Goal: Task Accomplishment & Management: Use online tool/utility

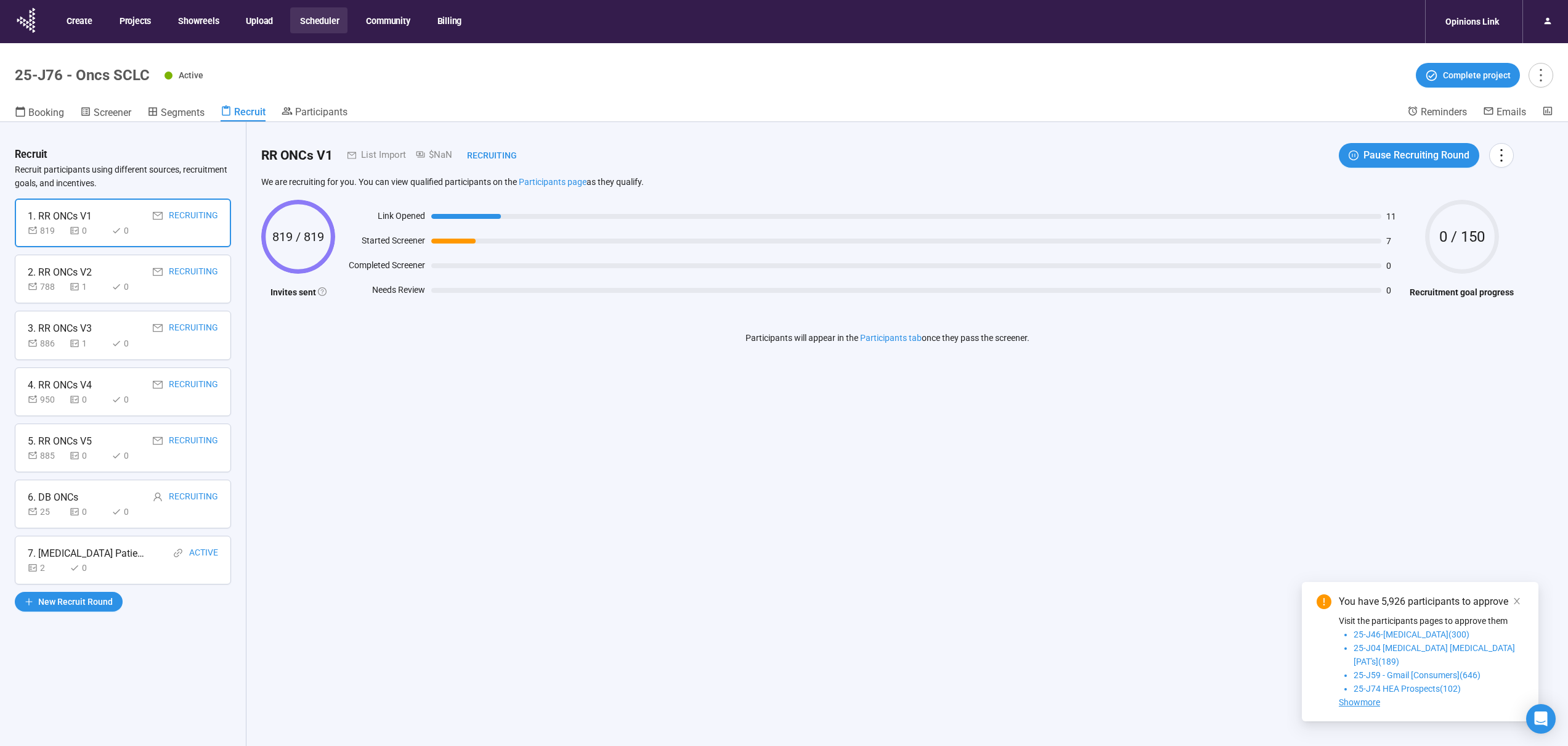
click at [187, 287] on div "788 1 0" at bounding box center [123, 286] width 191 height 13
click at [184, 346] on div "886 1 0" at bounding box center [123, 343] width 191 height 13
click at [182, 397] on div "950 0 0" at bounding box center [123, 399] width 191 height 13
click at [171, 451] on div "885 0 0" at bounding box center [123, 455] width 191 height 13
click at [151, 511] on div "25 0 0" at bounding box center [123, 512] width 191 height 13
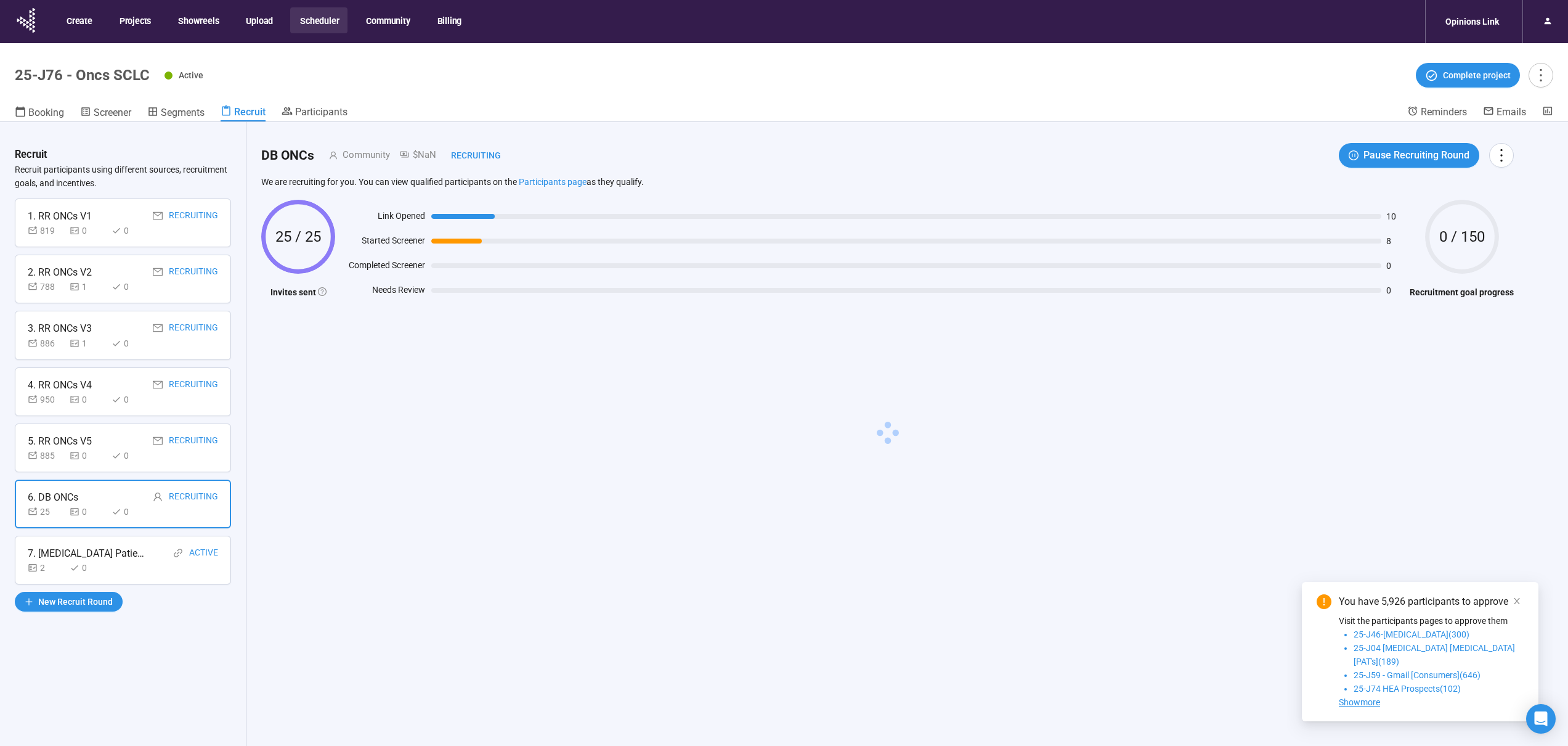
click at [143, 556] on div "7. [MEDICAL_DATA] Patients Active" at bounding box center [123, 553] width 191 height 15
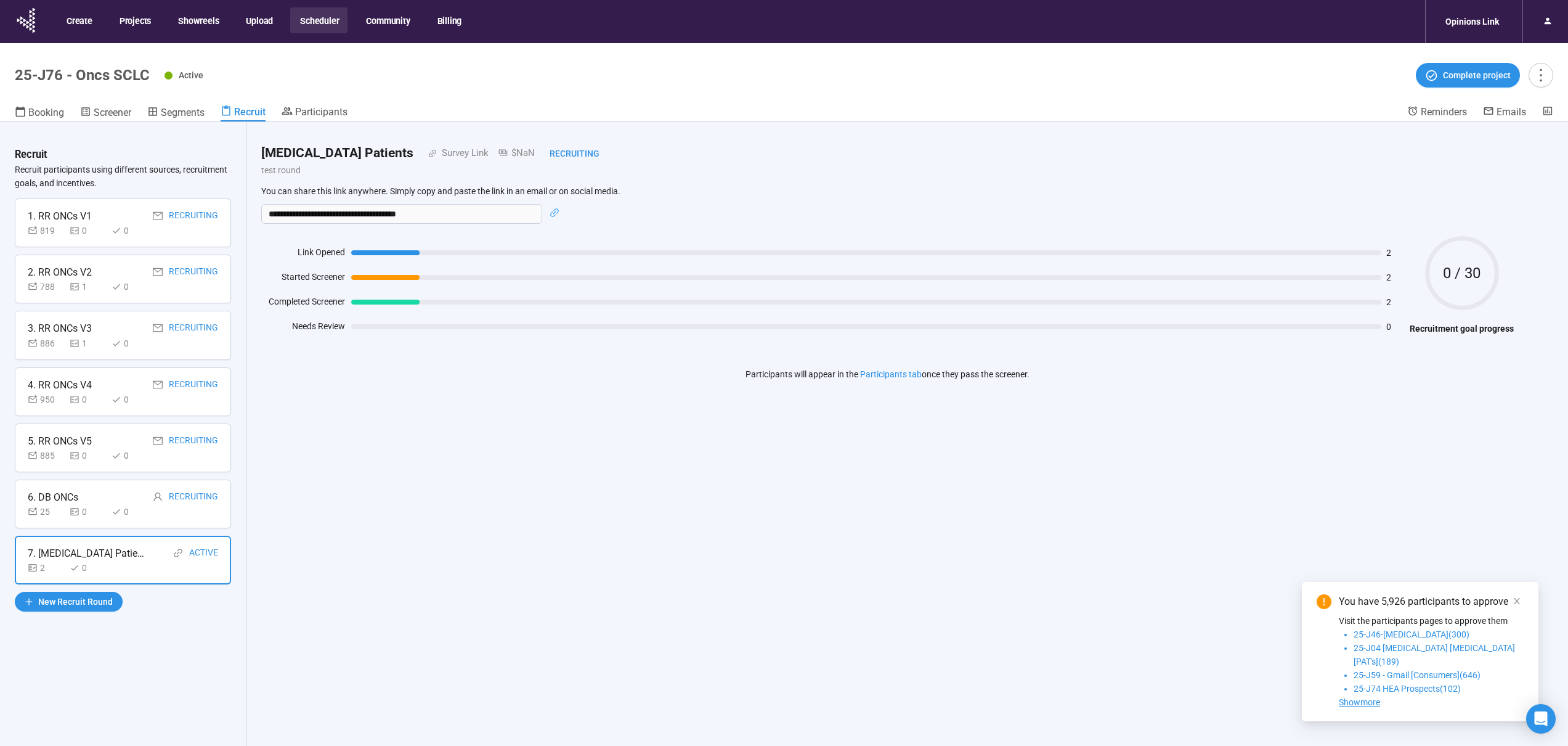
click at [134, 483] on div "6. DB ONCs Recruiting 25 0 0" at bounding box center [123, 504] width 216 height 49
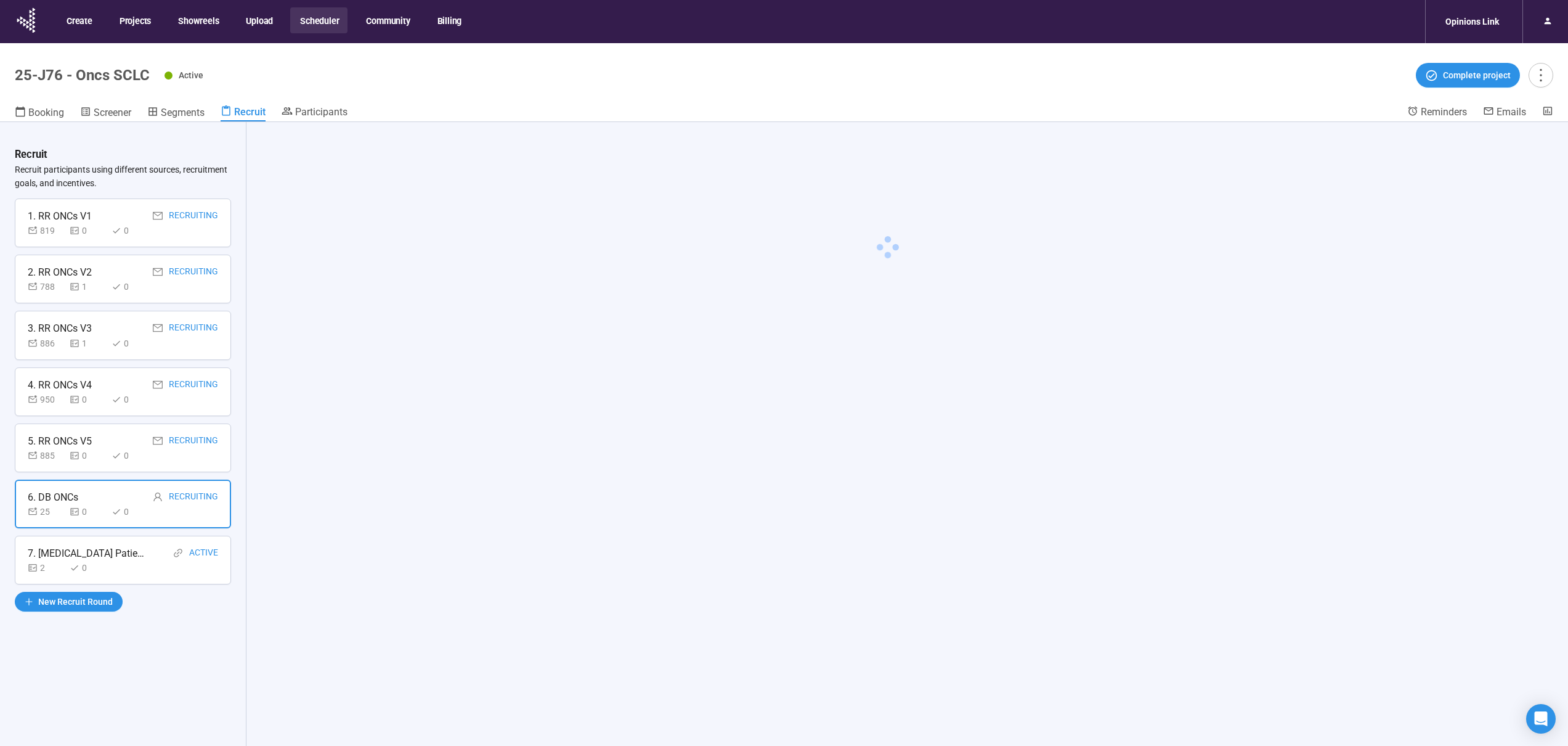
click at [142, 436] on div "5. RR ONCs V5 Recruiting" at bounding box center [123, 441] width 191 height 15
click at [143, 437] on div "5. RR ONCs V5 Recruiting" at bounding box center [123, 441] width 191 height 15
click at [143, 393] on div "0" at bounding box center [129, 399] width 37 height 13
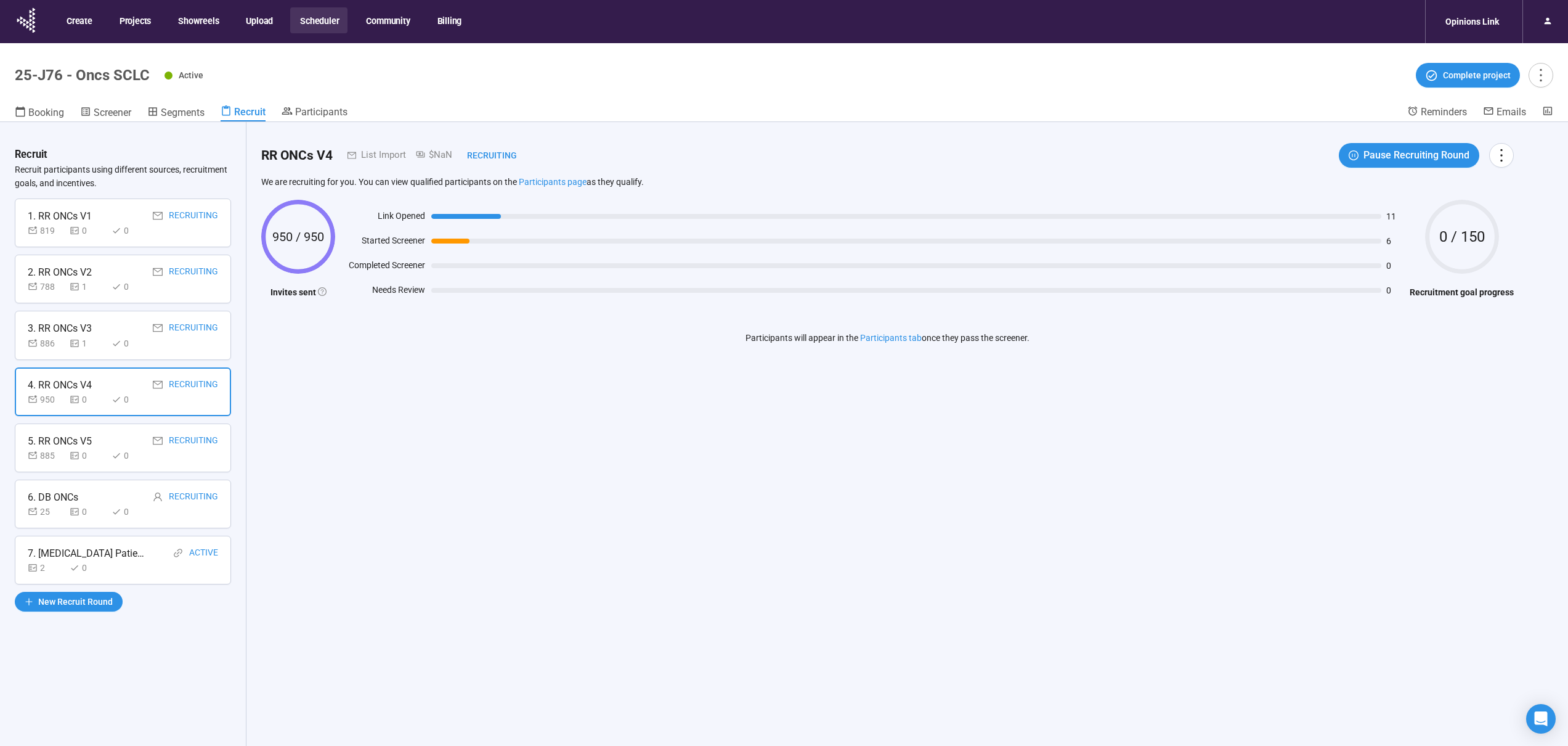
click at [148, 331] on div "Recruiting" at bounding box center [182, 328] width 72 height 15
click at [147, 266] on div "Recruiting" at bounding box center [182, 272] width 72 height 15
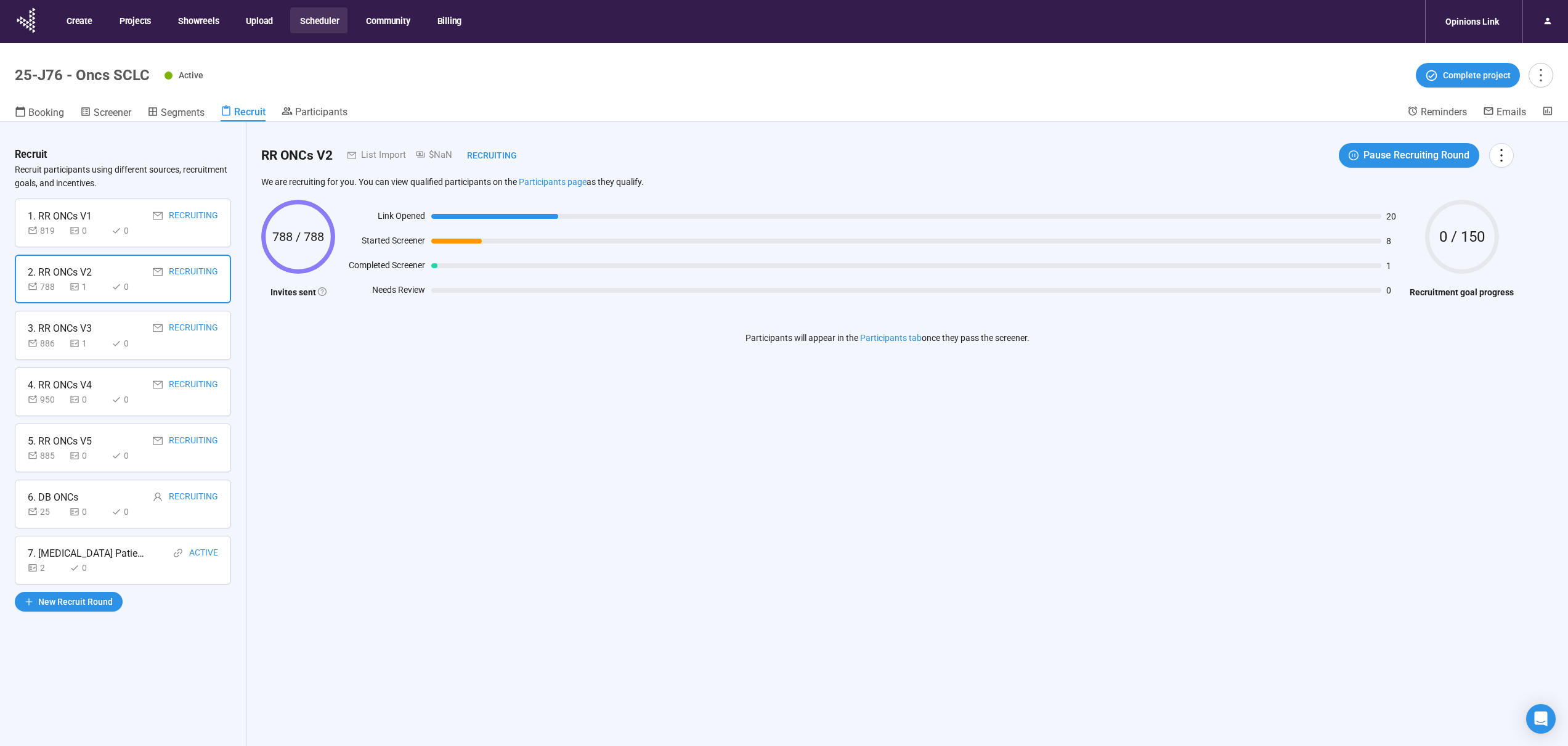
click at [143, 212] on div "1. RR ONCs V1 Recruiting" at bounding box center [123, 216] width 191 height 15
click at [45, 110] on span "Booking" at bounding box center [46, 112] width 36 height 11
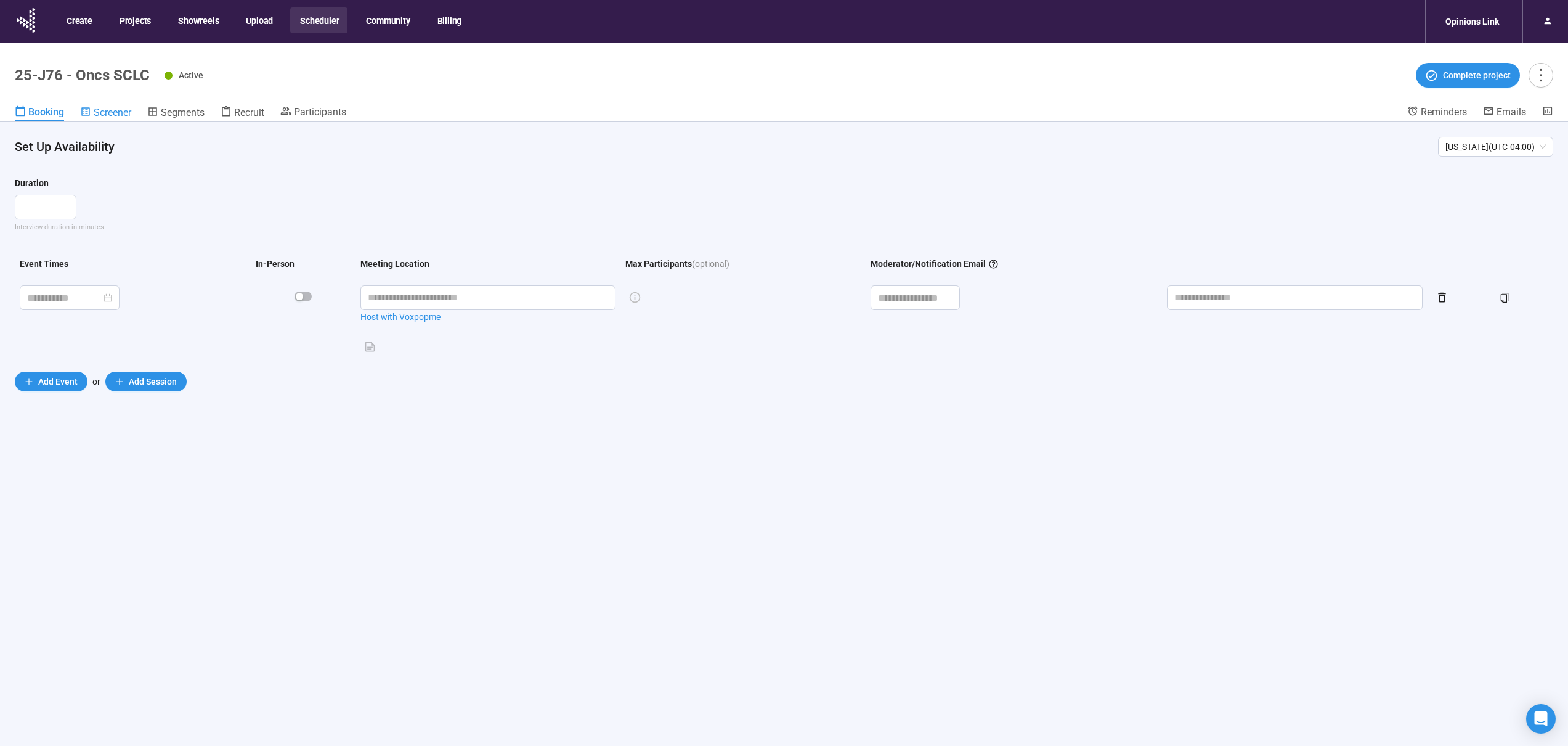
click at [93, 112] on div "Screener" at bounding box center [106, 111] width 51 height 12
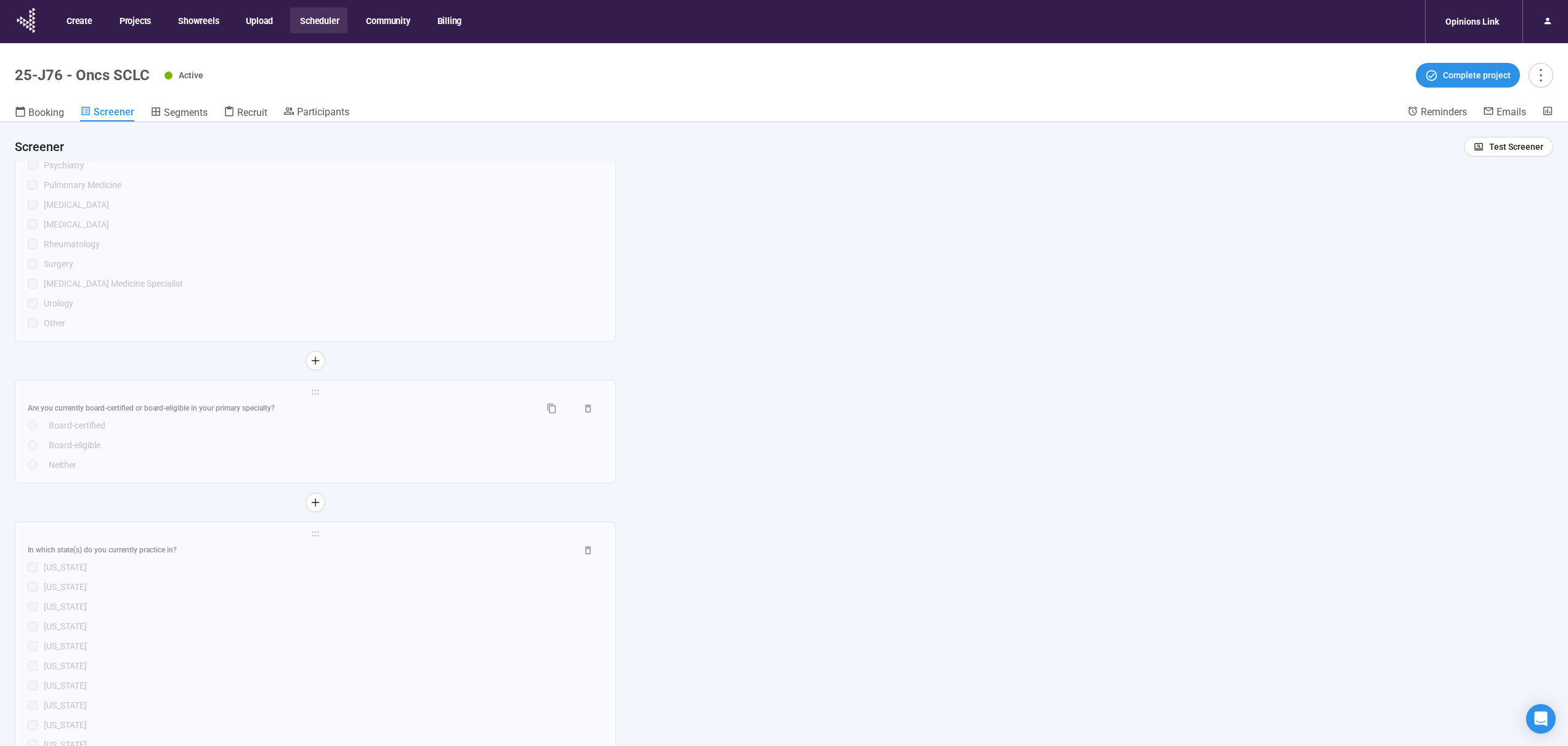
scroll to position [4357, 0]
click at [194, 113] on span "Segments" at bounding box center [186, 112] width 43 height 11
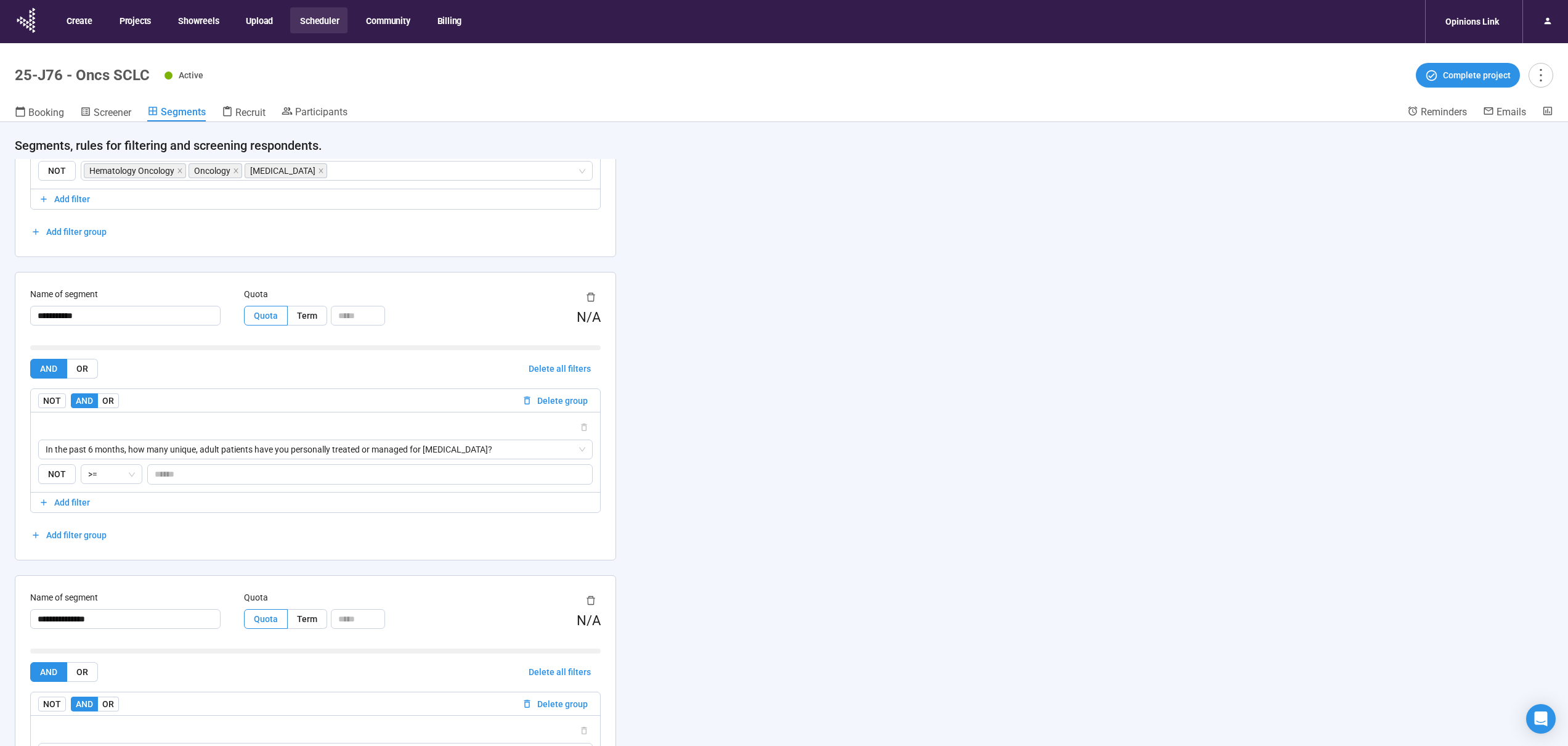
scroll to position [511, 0]
click at [95, 471] on span ">=" at bounding box center [111, 472] width 47 height 19
click at [95, 494] on div "=" at bounding box center [110, 496] width 42 height 13
click at [59, 473] on span "NOT" at bounding box center [57, 472] width 38 height 21
drag, startPoint x: 186, startPoint y: 475, endPoint x: 149, endPoint y: 472, distance: 37.1
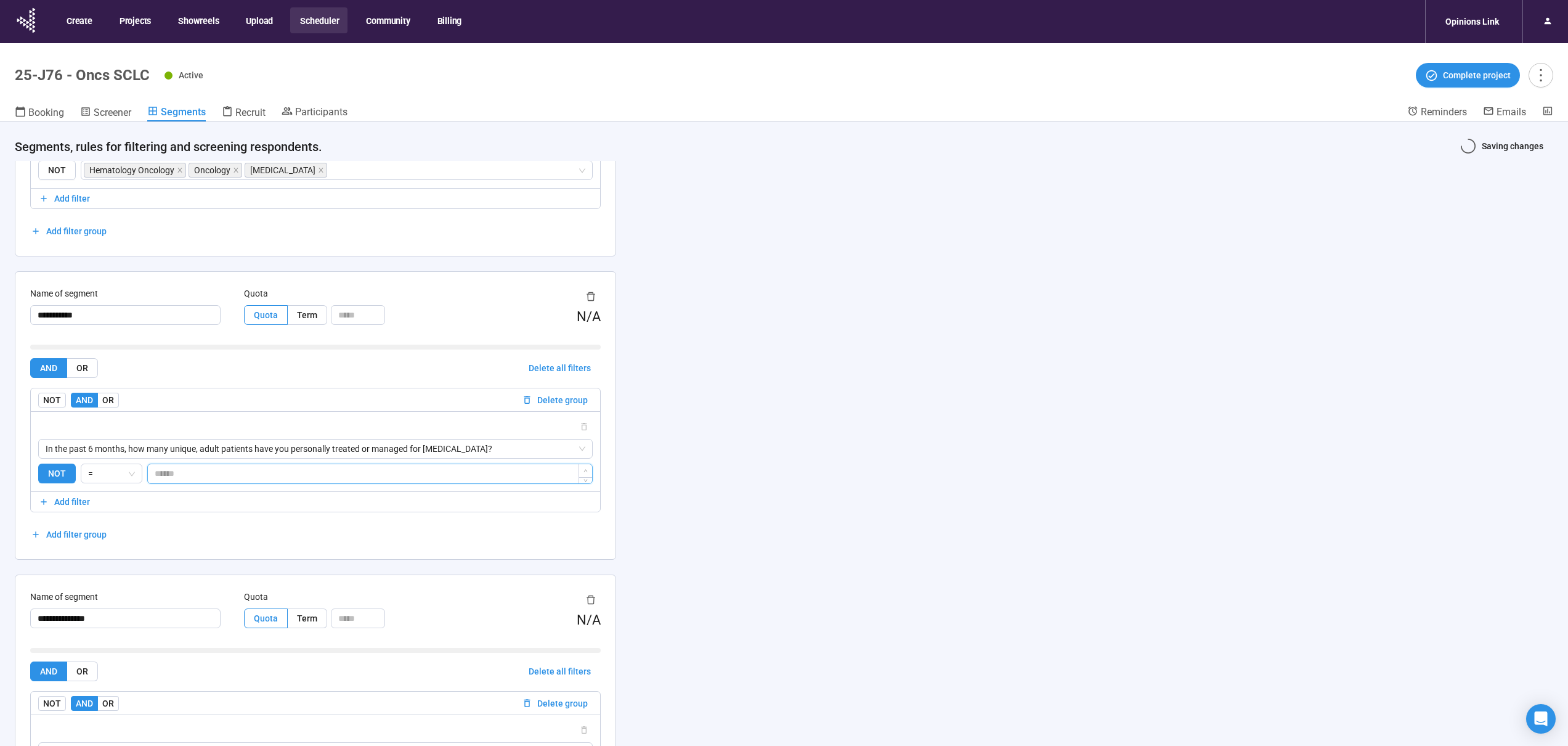
click at [149, 472] on input "*" at bounding box center [370, 474] width 445 height 19
type input "*"
click at [926, 432] on div "**********" at bounding box center [784, 455] width 1568 height 667
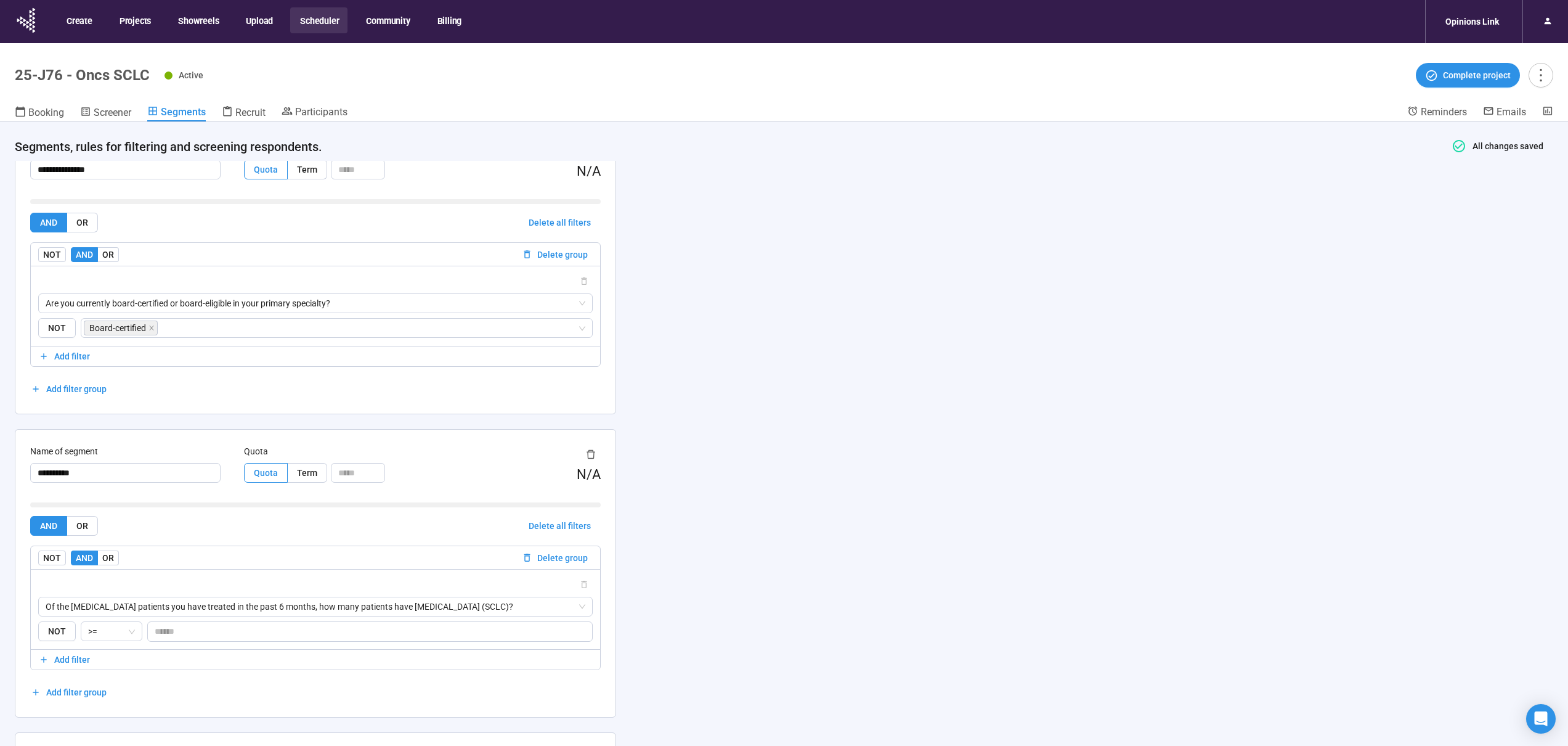
scroll to position [986, 0]
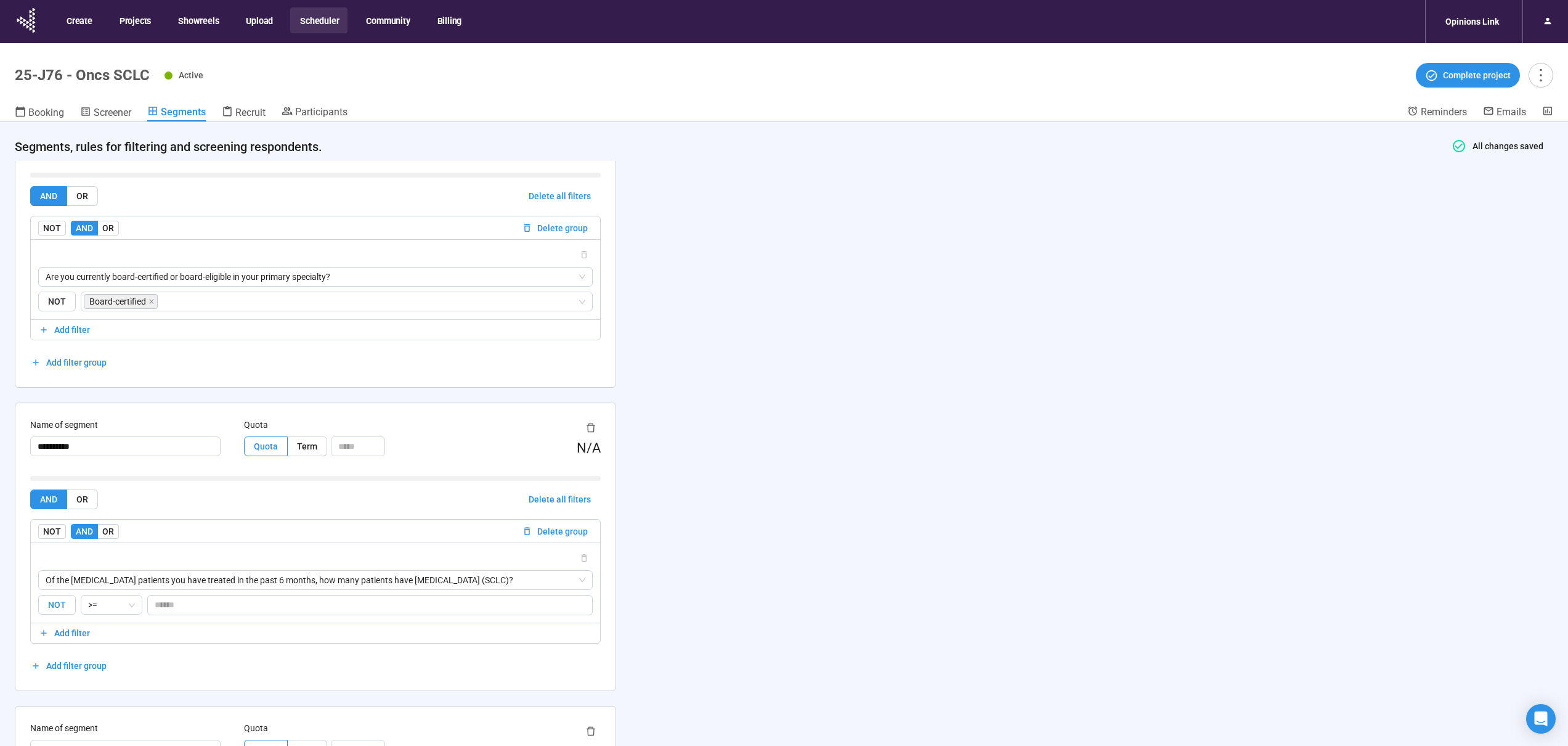
click at [66, 600] on span "NOT" at bounding box center [57, 605] width 38 height 21
drag, startPoint x: 177, startPoint y: 604, endPoint x: 148, endPoint y: 603, distance: 29.0
click at [148, 603] on input "*" at bounding box center [370, 605] width 445 height 19
click at [123, 604] on span ">=" at bounding box center [111, 605] width 47 height 19
type input "*"
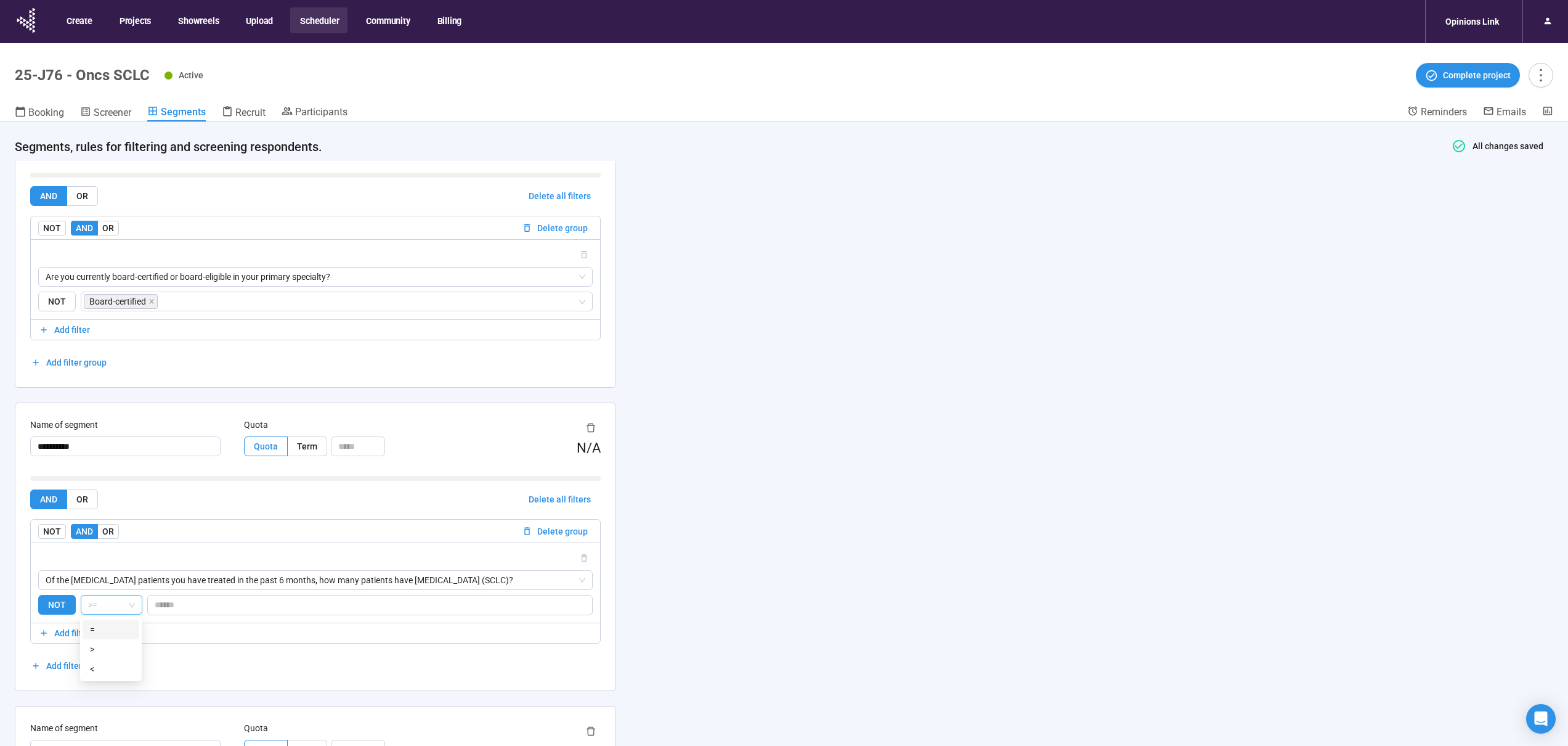
click at [115, 628] on div "=" at bounding box center [110, 629] width 42 height 13
click at [618, 621] on div "**********" at bounding box center [315, 116] width 631 height 1884
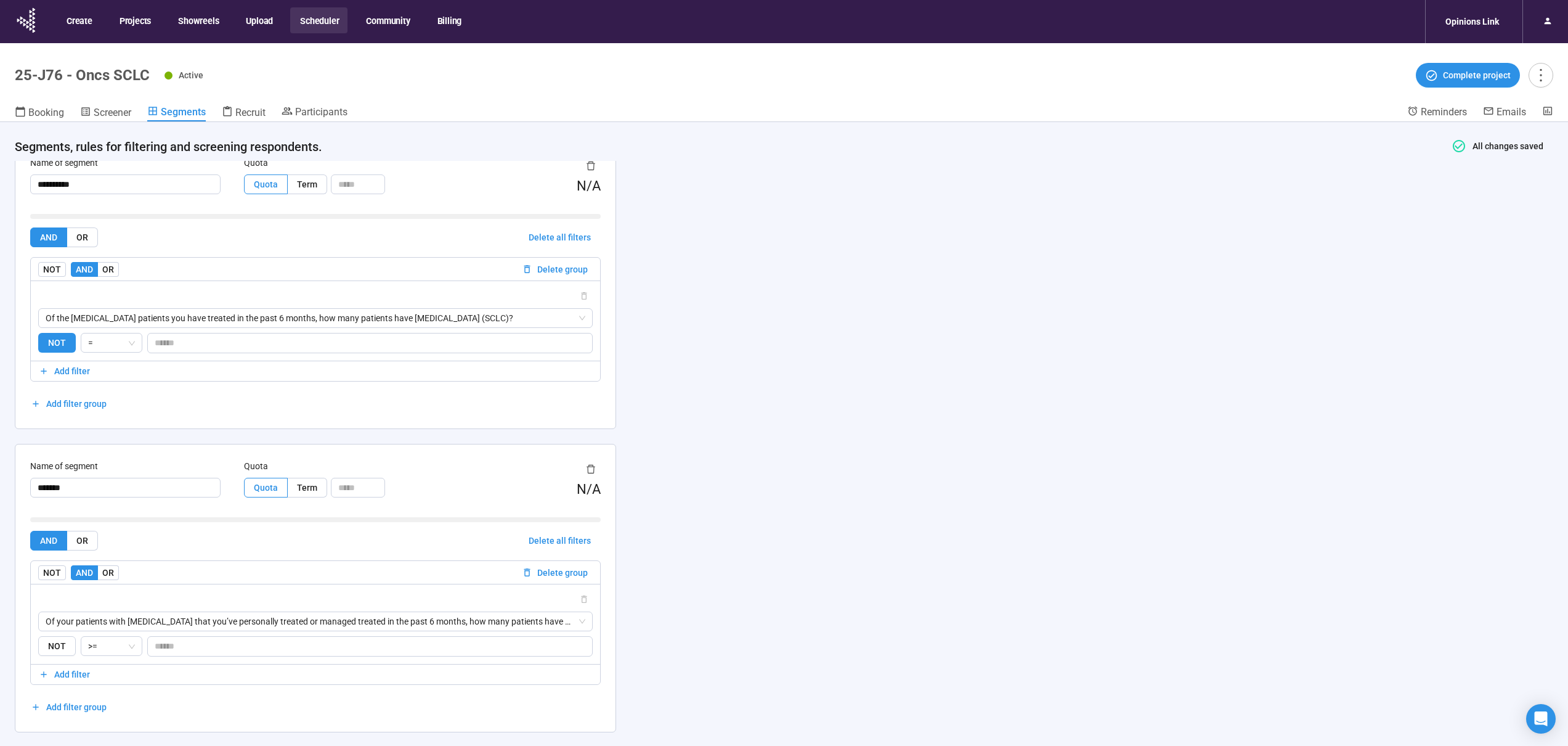
scroll to position [1256, 0]
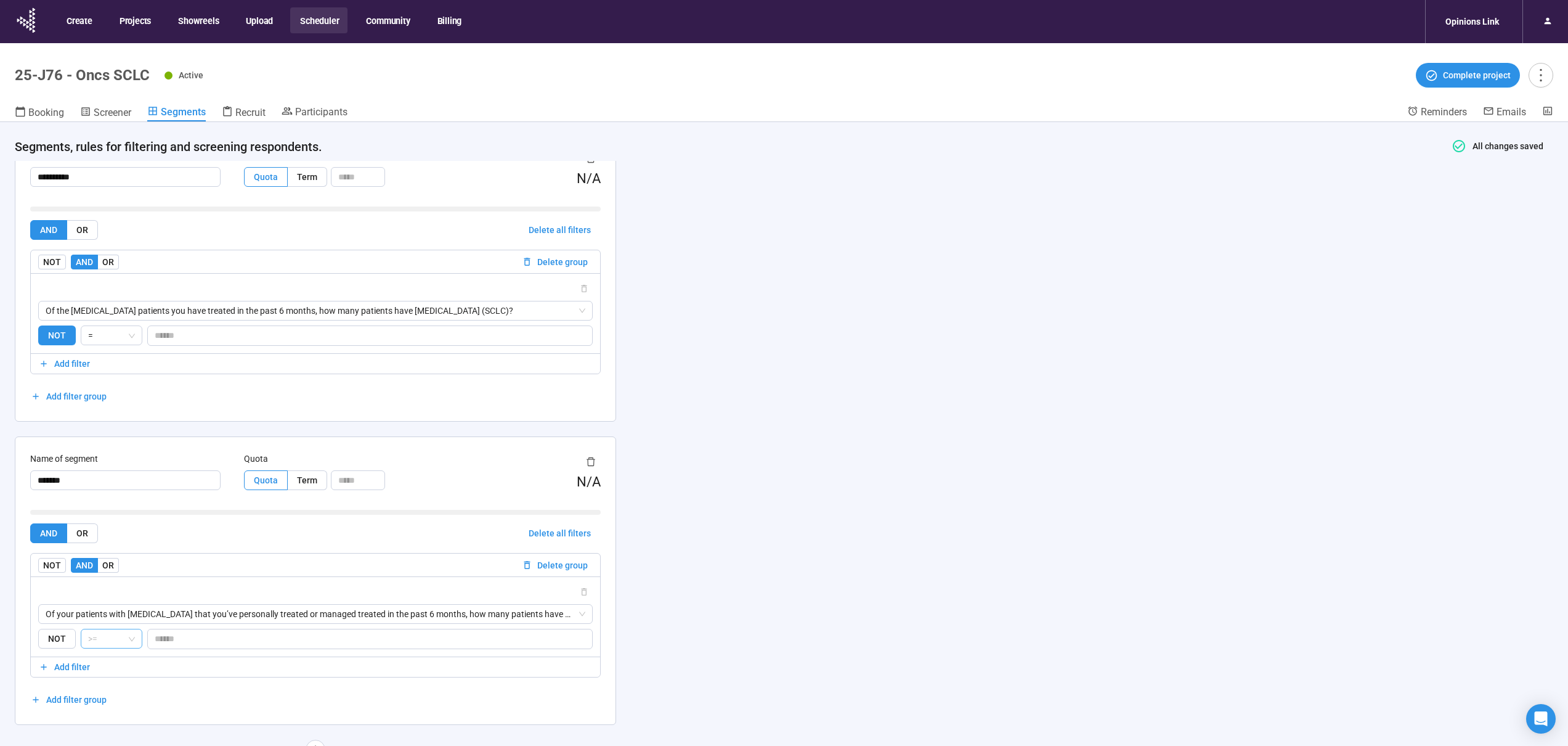
click at [127, 641] on span ">=" at bounding box center [111, 638] width 47 height 19
click at [122, 667] on div "=" at bounding box center [110, 663] width 42 height 13
drag, startPoint x: 179, startPoint y: 646, endPoint x: 131, endPoint y: 635, distance: 49.2
click at [131, 635] on div "NOT = *" at bounding box center [314, 639] width 554 height 21
type input "*"
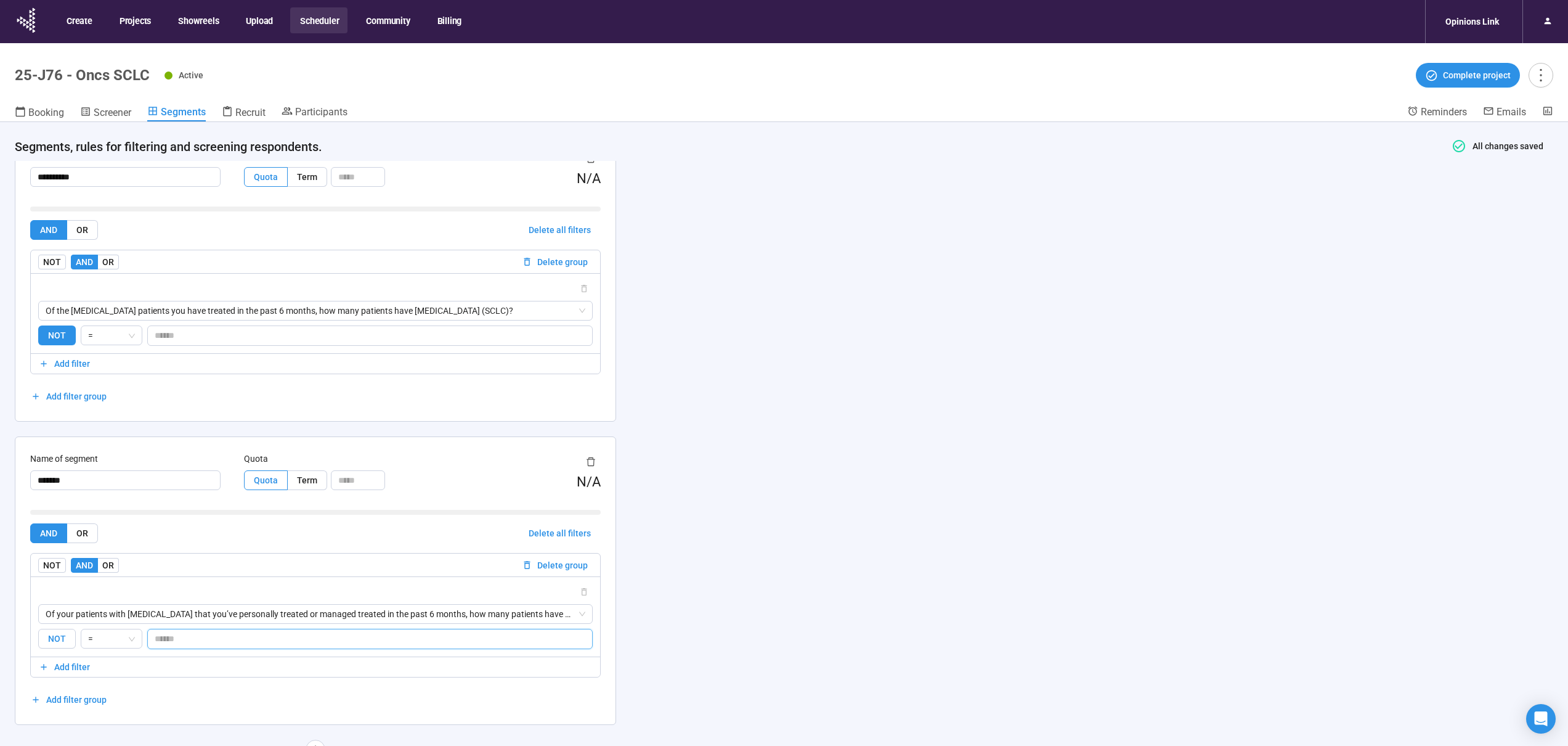
click at [58, 633] on span "NOT" at bounding box center [57, 639] width 38 height 21
click at [330, 686] on div "AND OR Delete all filters NOT AND OR Delete group Of your patients with [MEDICA…" at bounding box center [315, 616] width 570 height 186
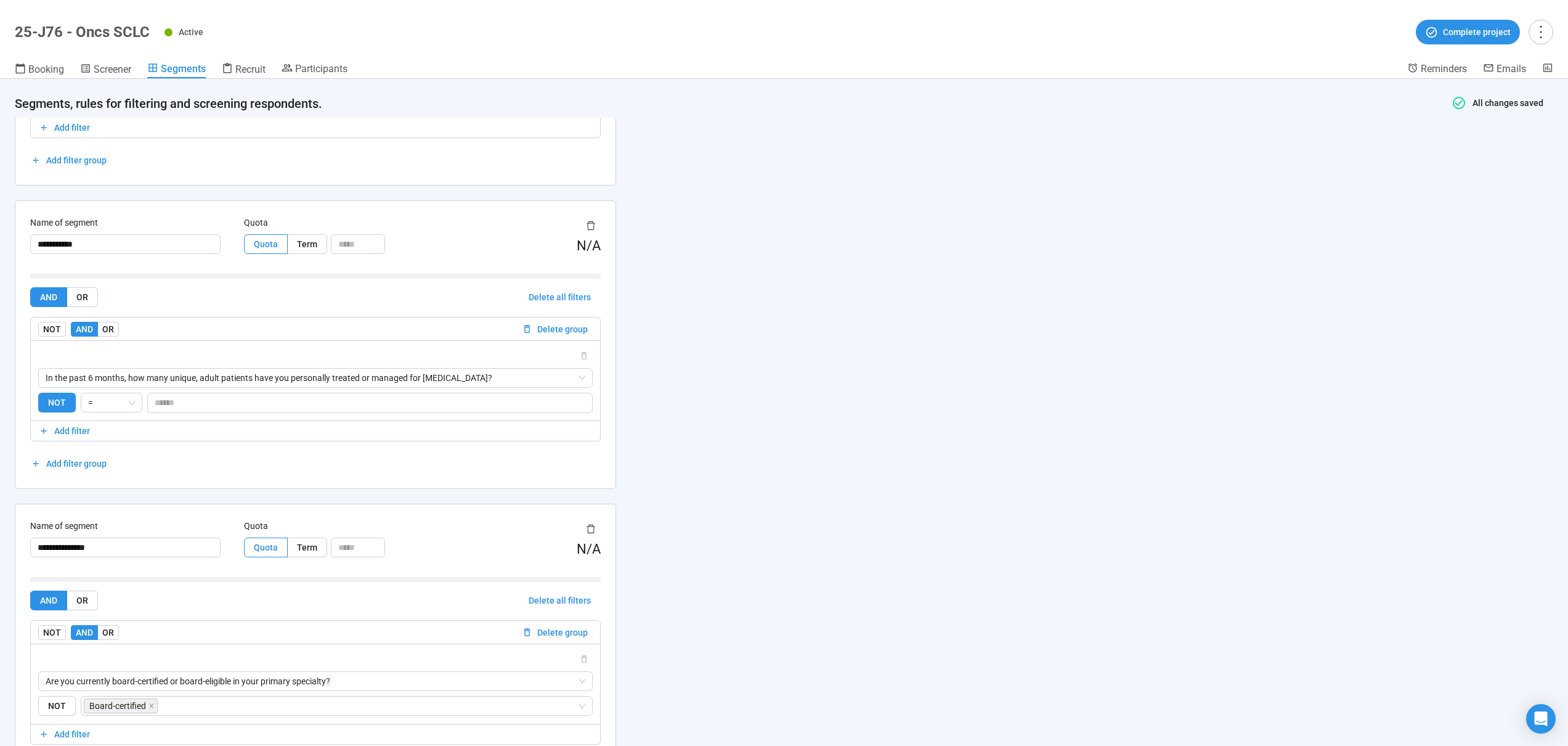
scroll to position [441, 0]
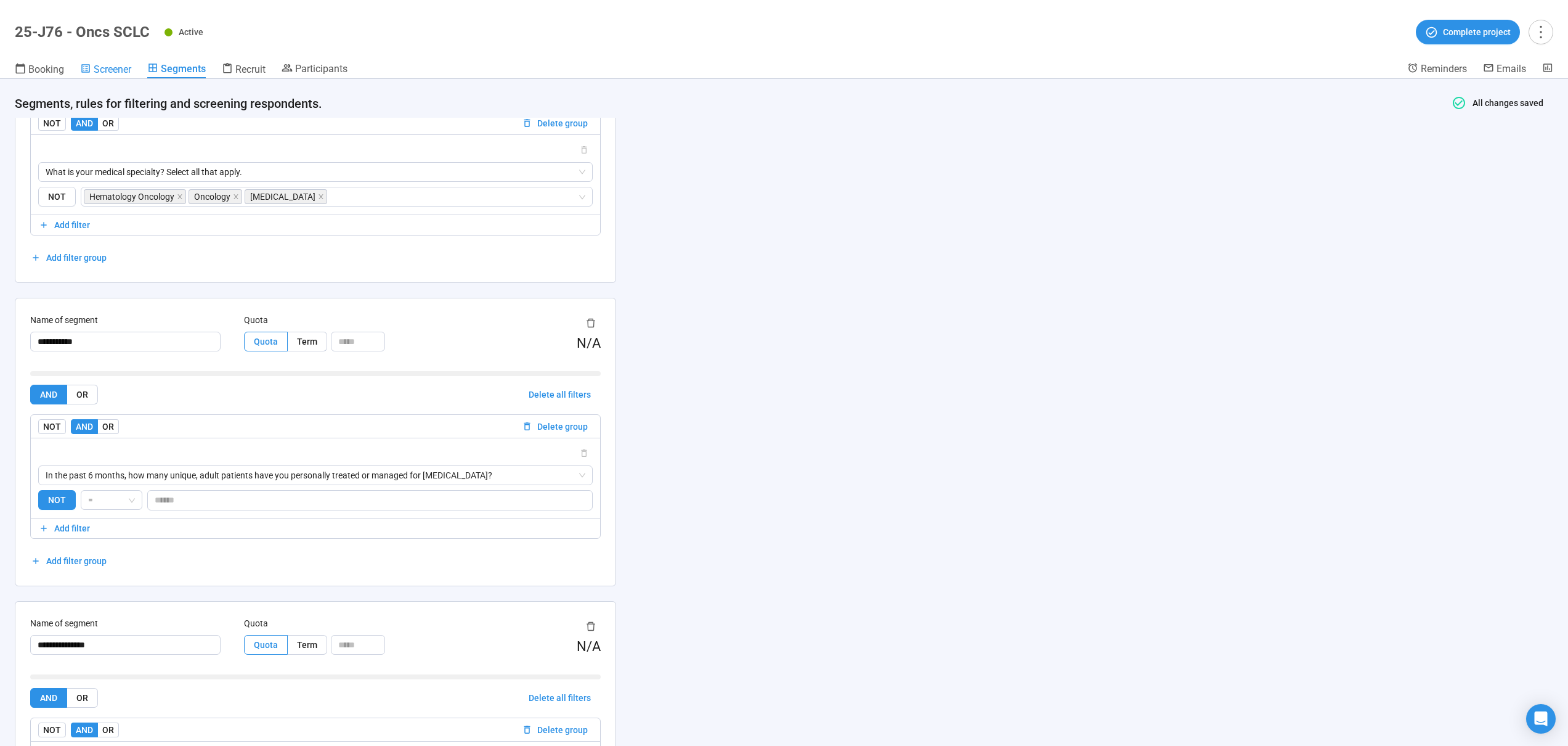
click at [108, 71] on span "Screener" at bounding box center [112, 69] width 38 height 11
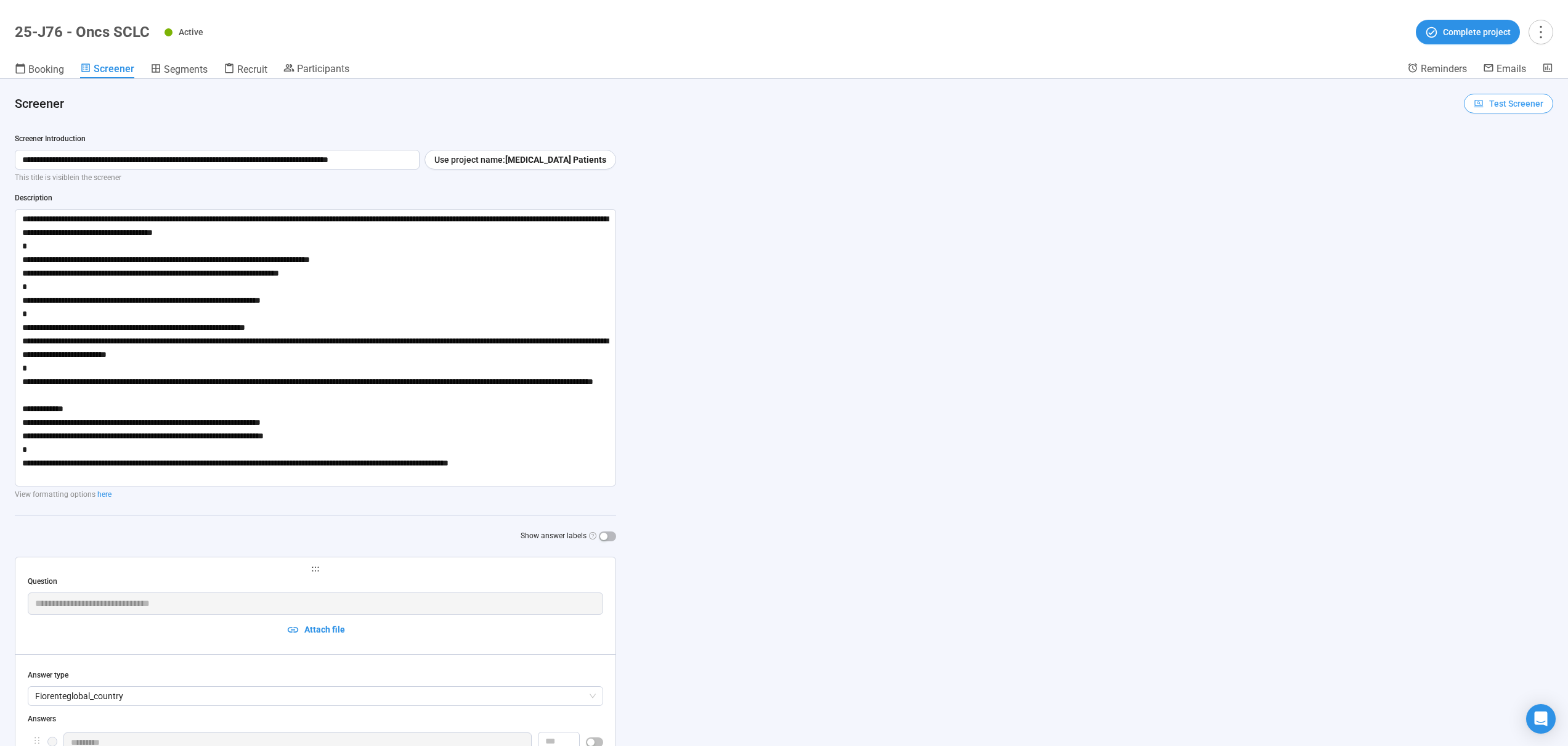
click at [1474, 98] on icon "button" at bounding box center [1478, 103] width 10 height 10
click at [1516, 167] on link "Test screener" at bounding box center [1492, 167] width 51 height 9
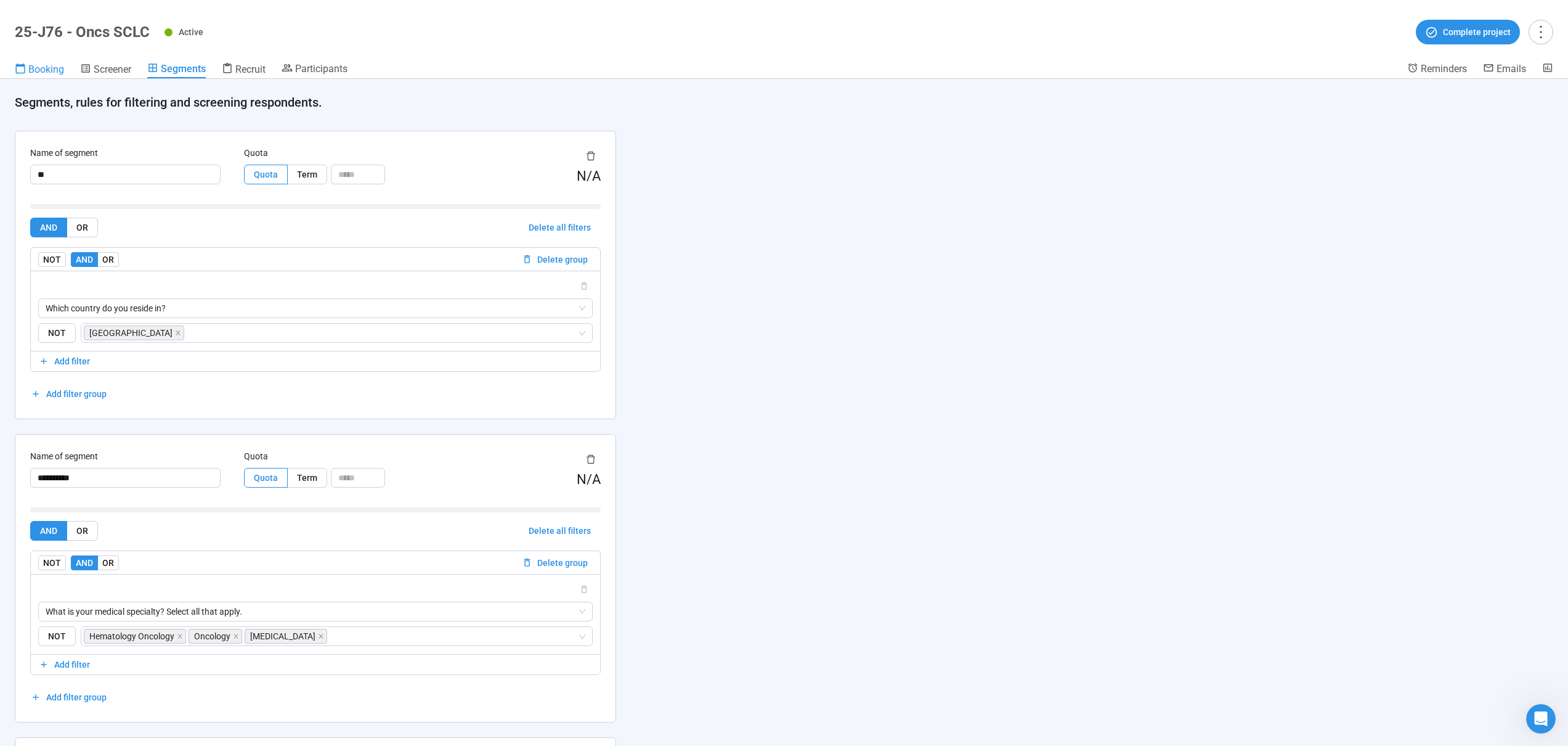
click at [40, 70] on span "Booking" at bounding box center [46, 69] width 36 height 11
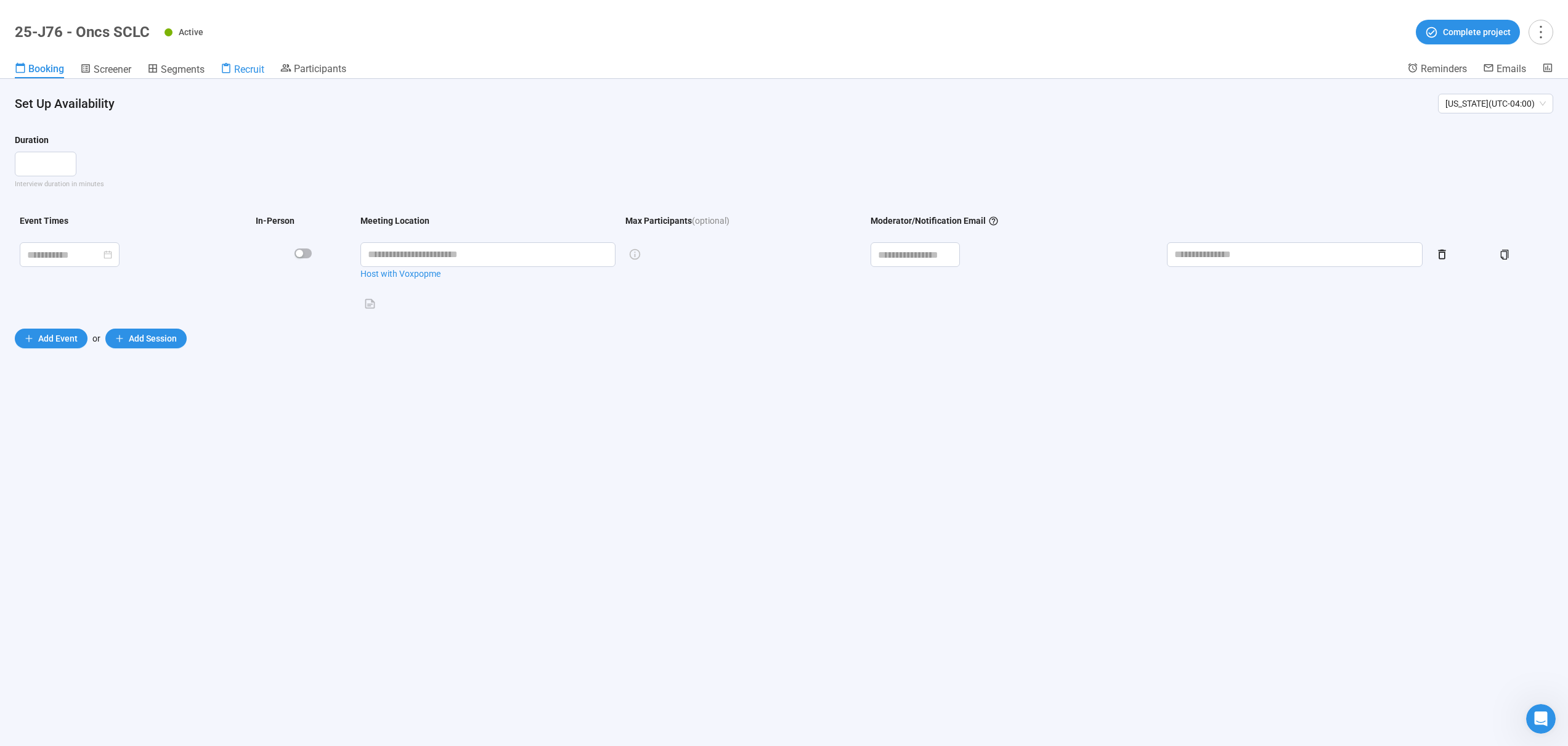
click at [245, 66] on span "Recruit" at bounding box center [249, 69] width 30 height 11
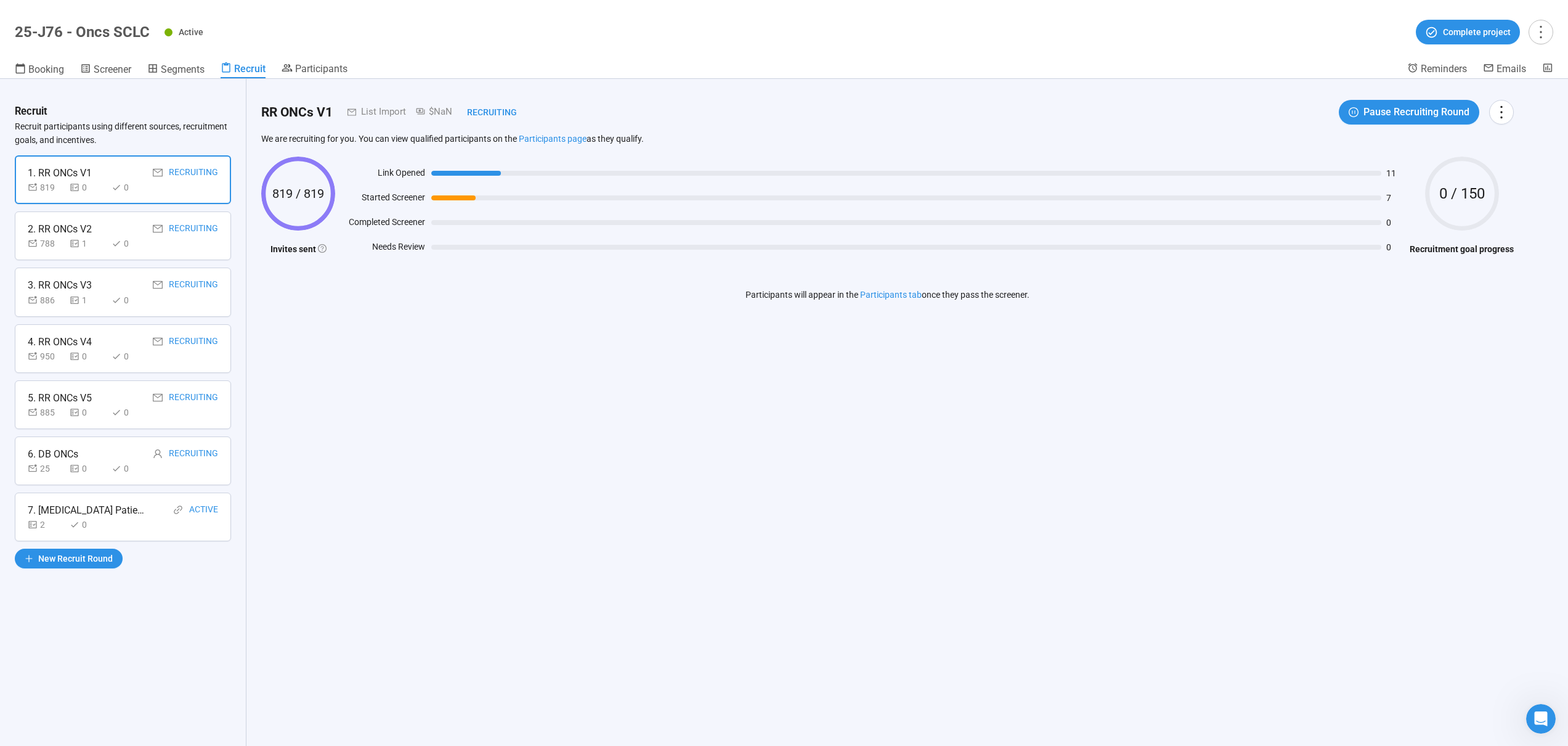
click at [190, 221] on div "Recruiting" at bounding box center [194, 229] width 49 height 15
click at [164, 298] on div "886 1 0" at bounding box center [123, 300] width 191 height 13
click at [157, 353] on div "950 0 0" at bounding box center [123, 356] width 191 height 13
click at [164, 416] on div "885 0 0" at bounding box center [123, 413] width 191 height 13
click at [170, 454] on div "Recruiting" at bounding box center [194, 454] width 49 height 15
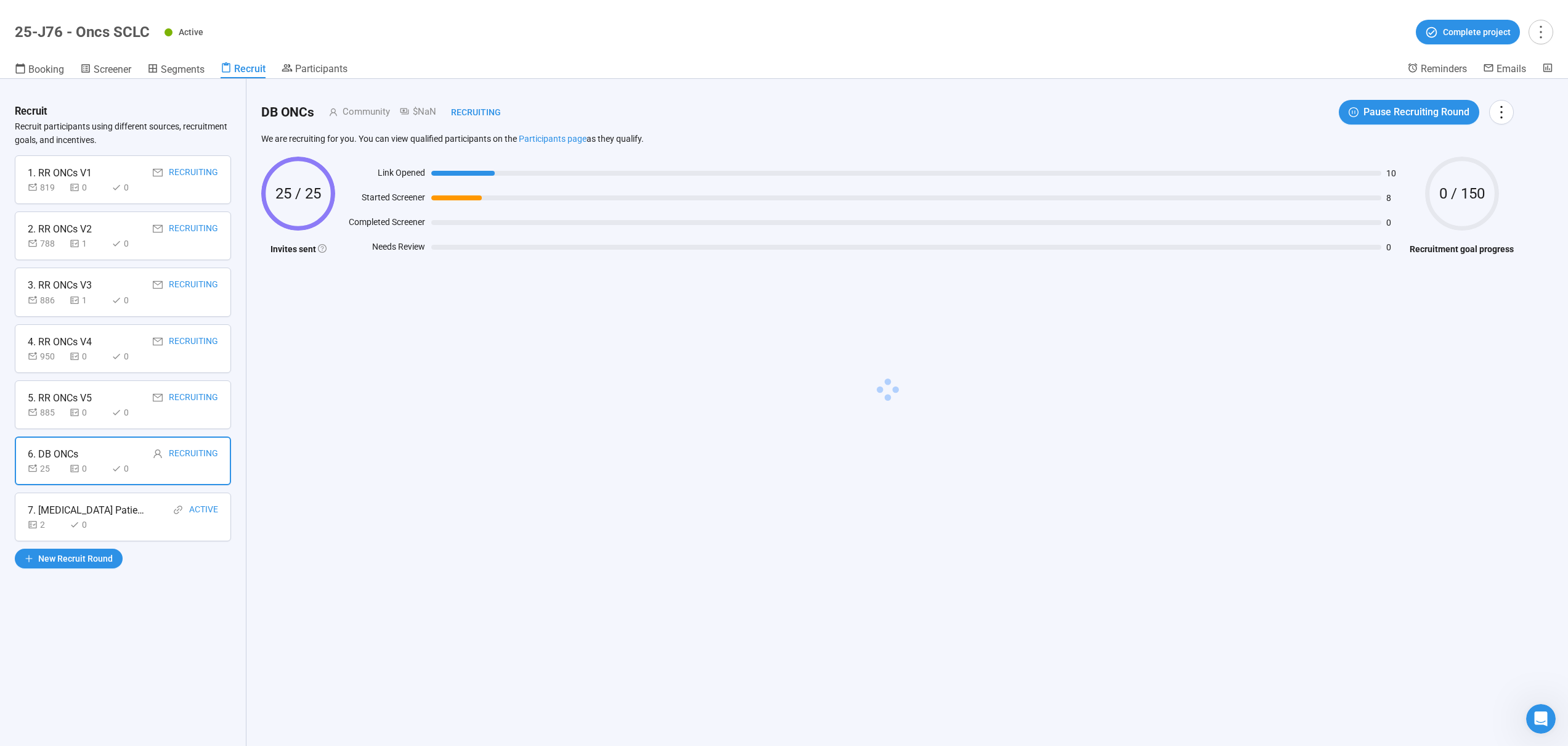
click at [177, 502] on div at bounding box center [177, 510] width 9 height 15
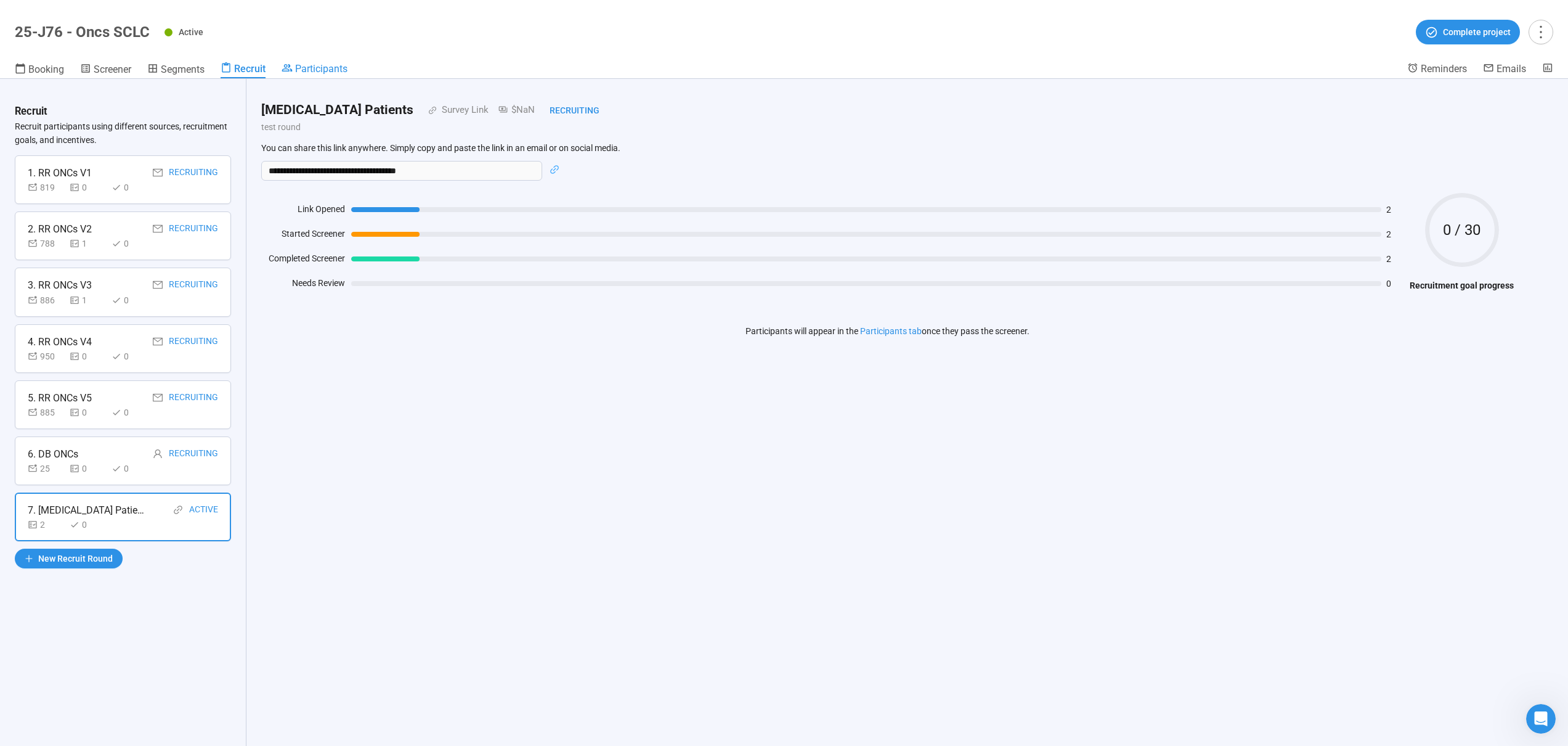
click at [308, 60] on header "25-J76 - Oncs SCLC Active Complete project Booking Screener Segments Recruit Pa…" at bounding box center [784, 40] width 1568 height 79
click at [310, 64] on span "Participants" at bounding box center [321, 69] width 52 height 11
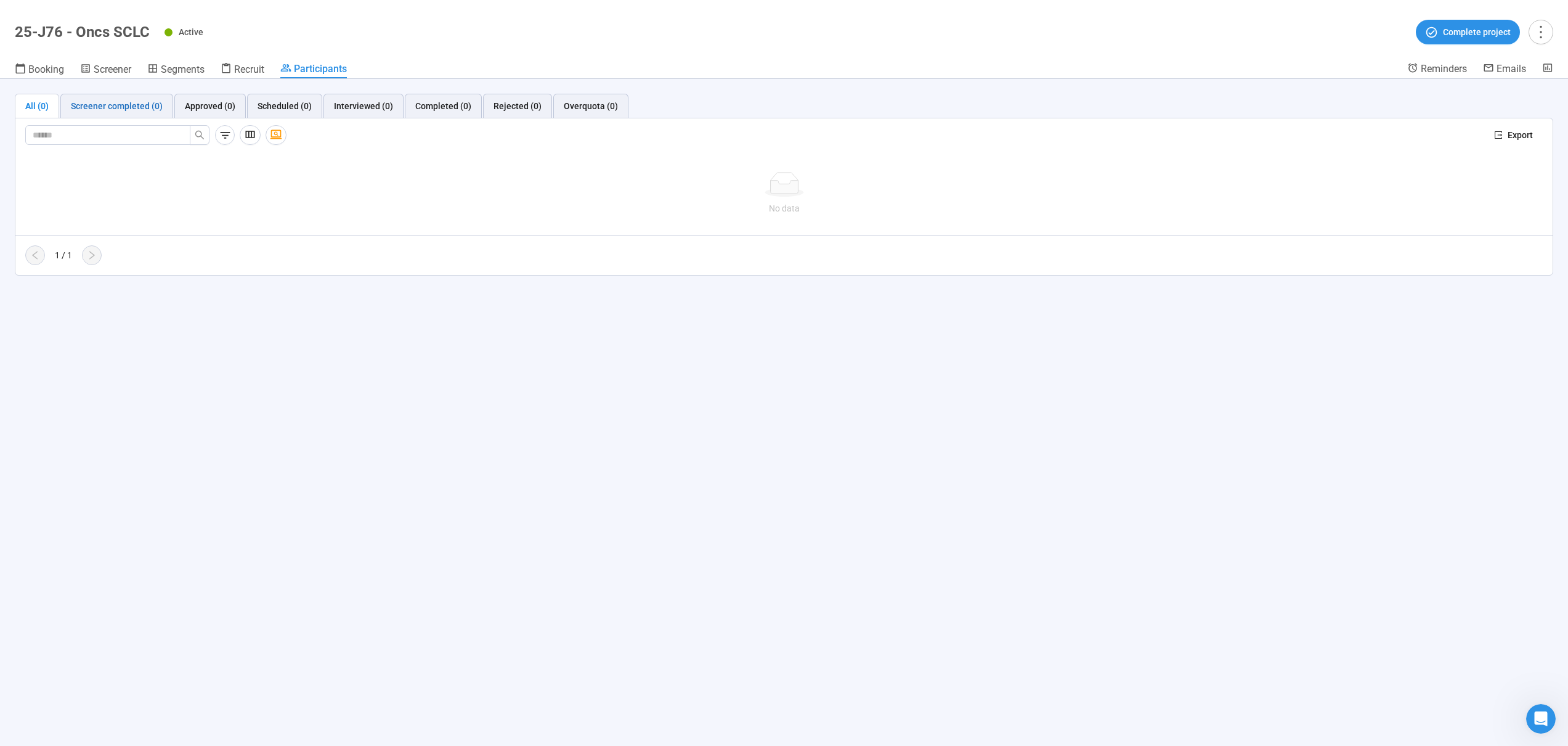
click at [134, 112] on div "Screener completed (0)" at bounding box center [116, 106] width 92 height 13
click at [1499, 134] on icon "export" at bounding box center [1498, 134] width 8 height 8
click at [46, 104] on div "All (0)" at bounding box center [37, 106] width 24 height 13
click at [45, 68] on span "Booking" at bounding box center [46, 69] width 36 height 11
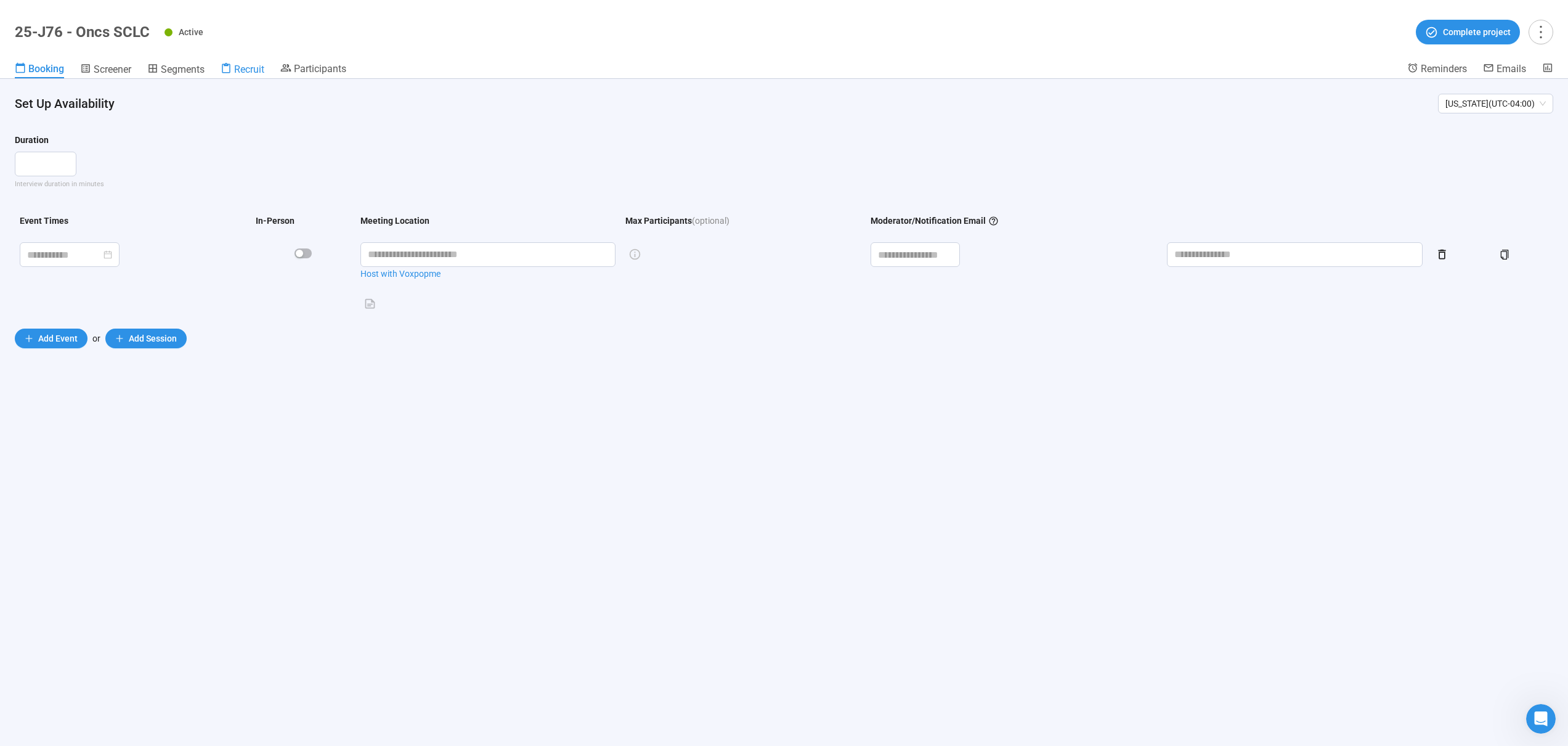
click at [256, 71] on span "Recruit" at bounding box center [249, 69] width 30 height 11
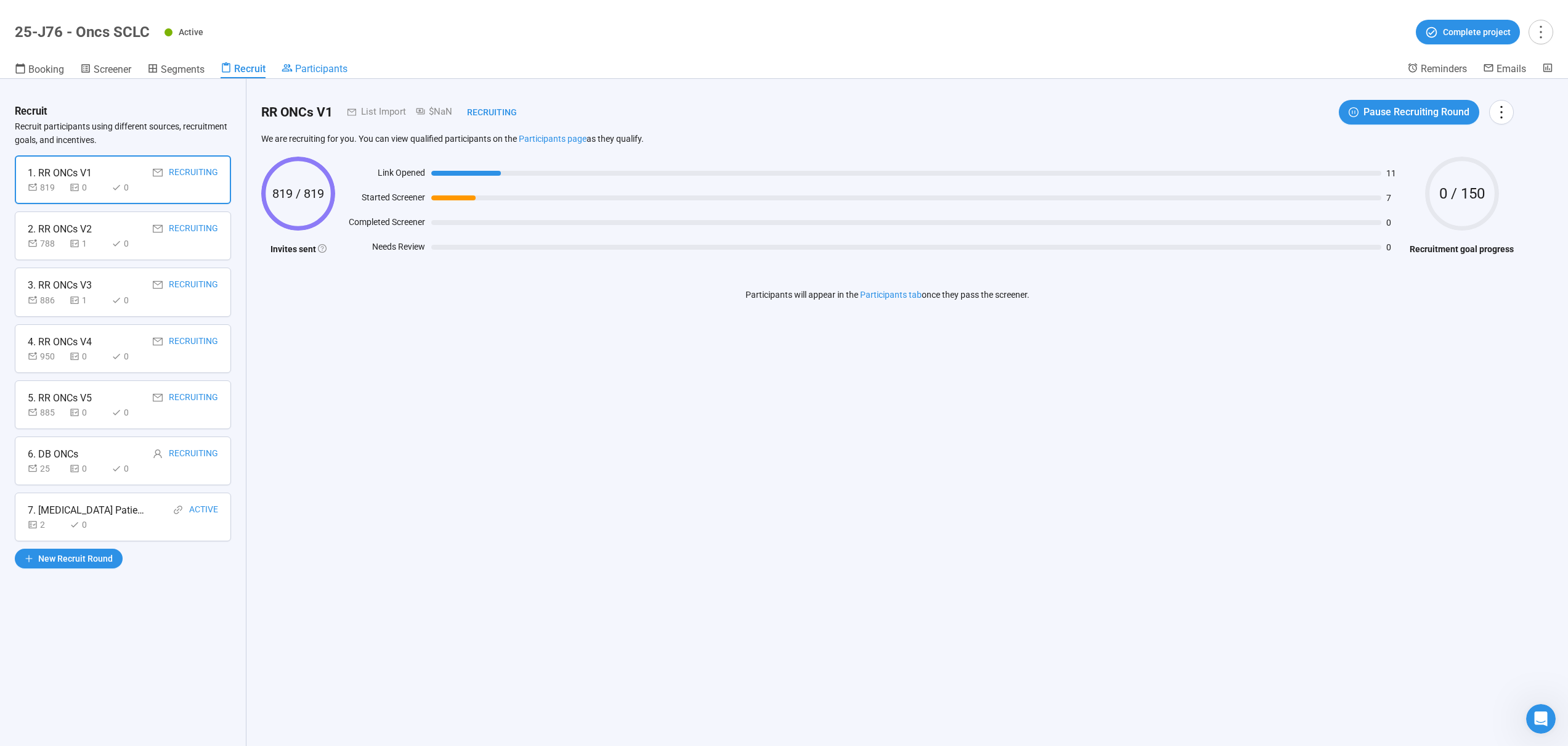
click at [320, 68] on span "Participants" at bounding box center [321, 69] width 52 height 11
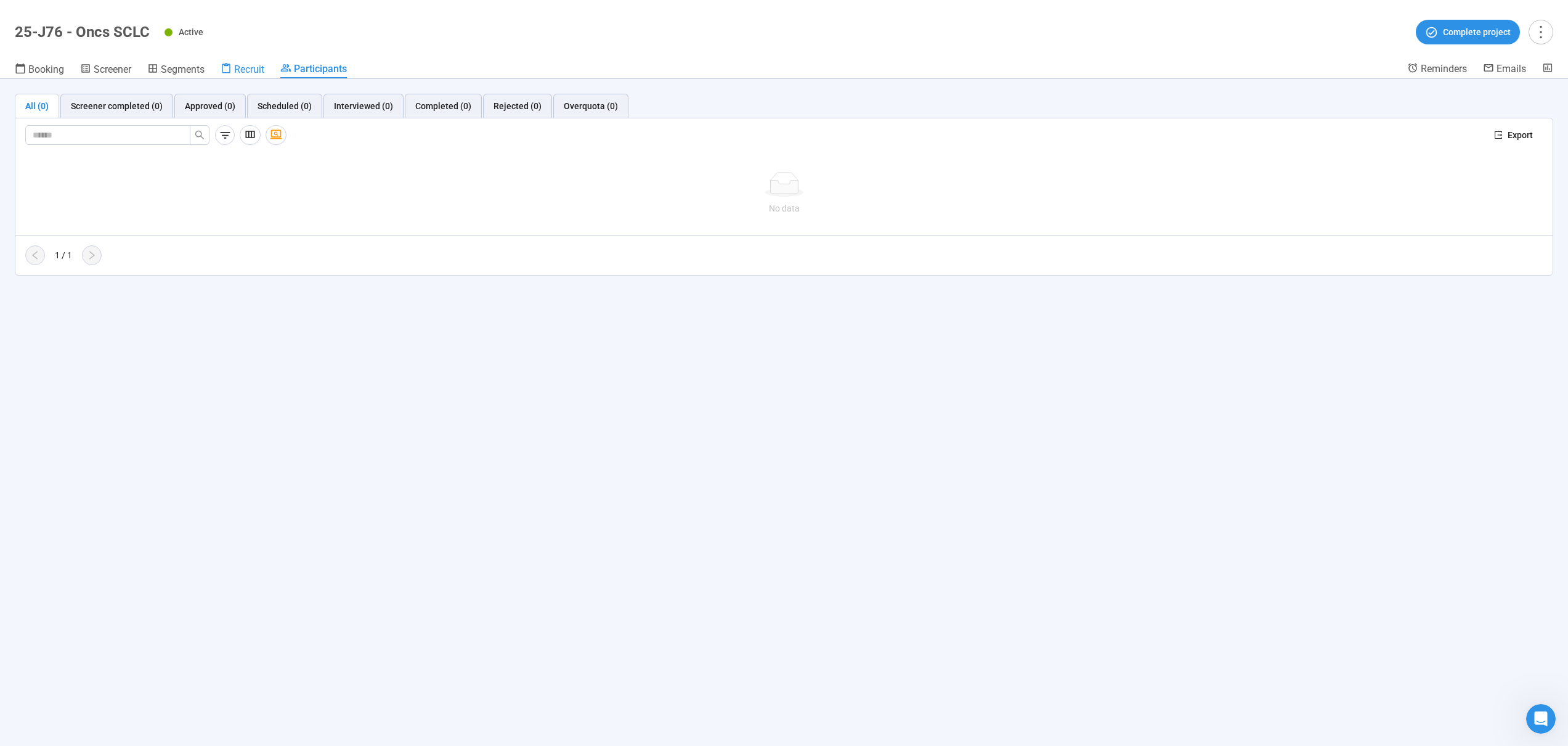
click at [245, 75] on span "Recruit" at bounding box center [249, 69] width 30 height 11
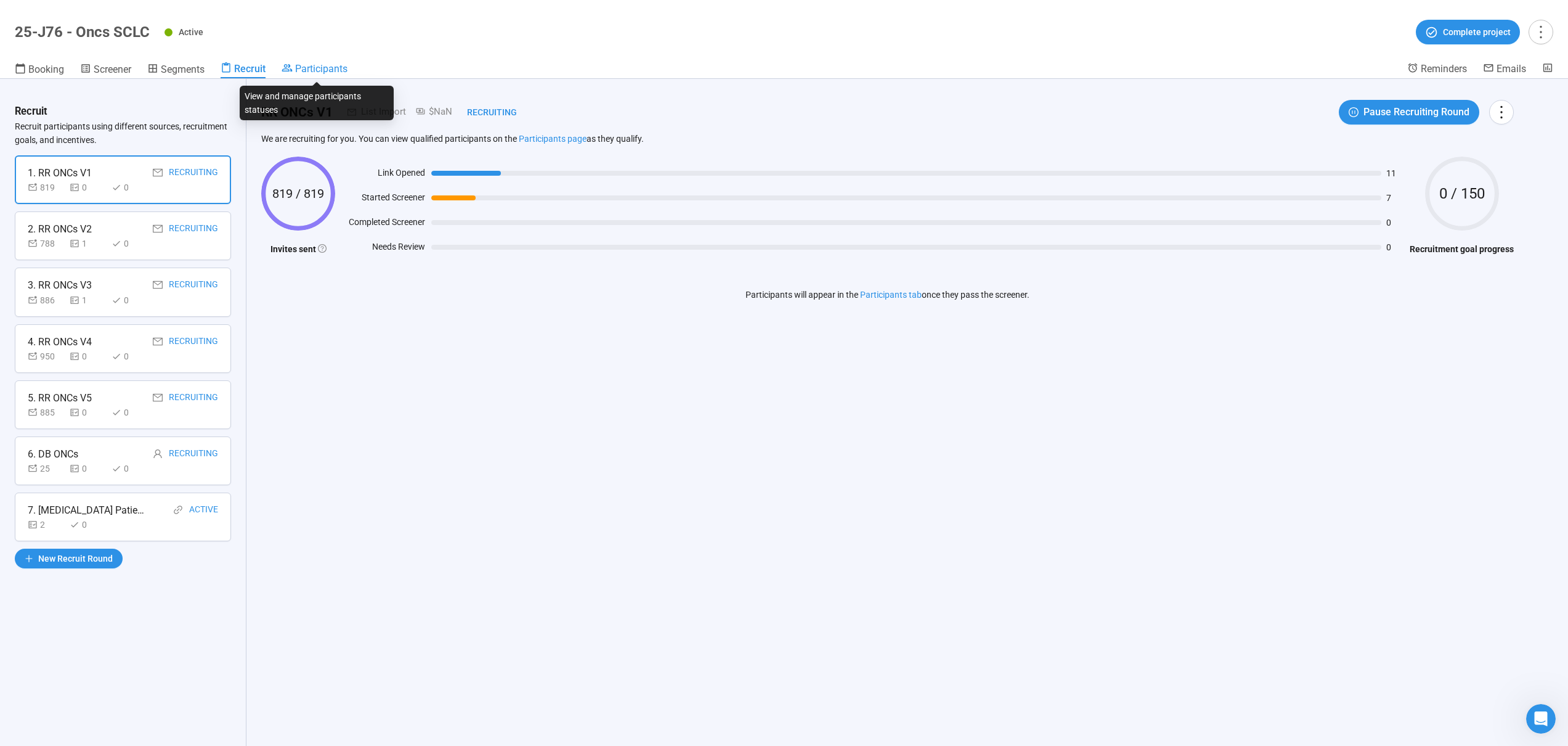
click at [303, 72] on span "Participants" at bounding box center [321, 69] width 52 height 11
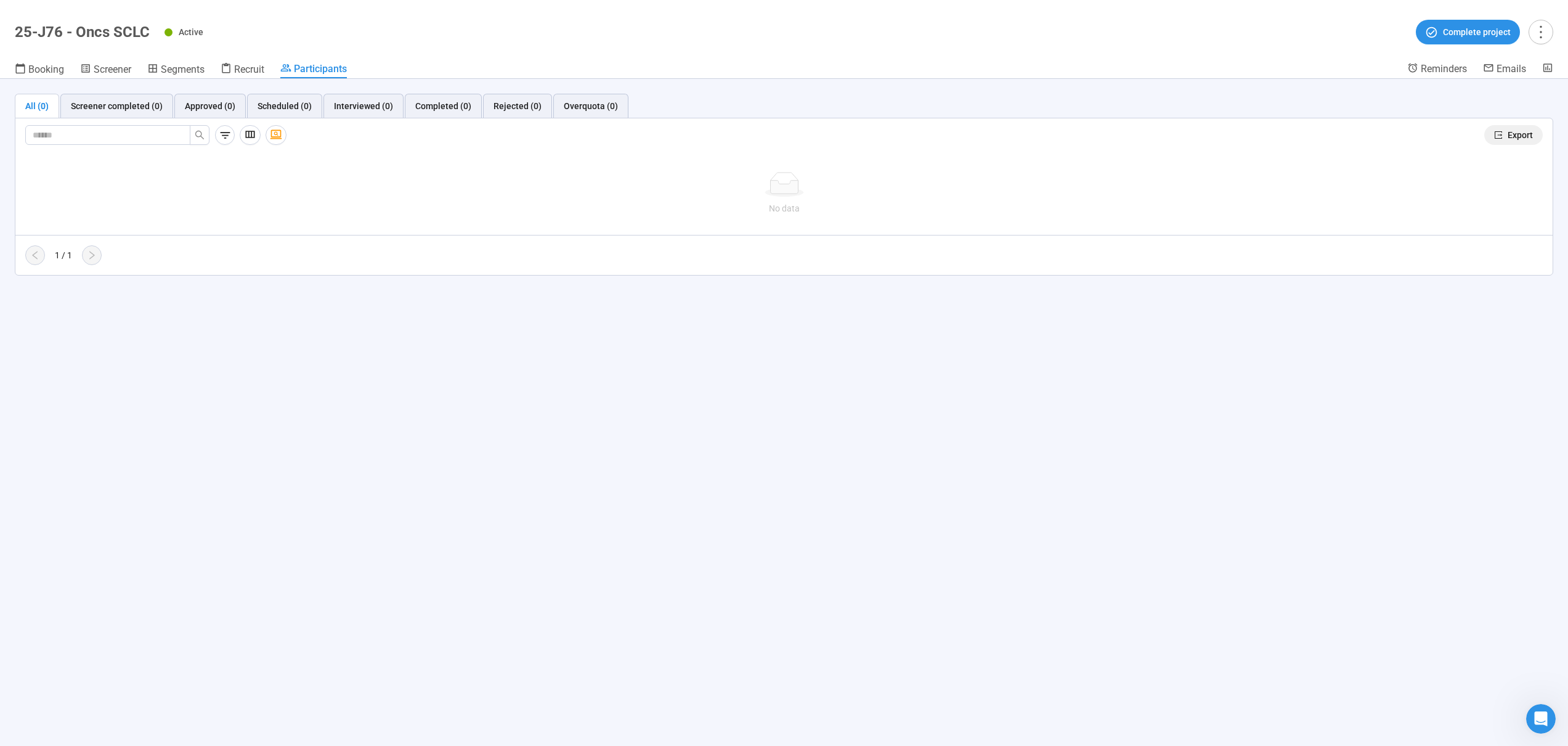
click at [1509, 128] on span "Export" at bounding box center [1520, 135] width 25 height 13
click at [234, 73] on div "Recruit" at bounding box center [243, 69] width 43 height 12
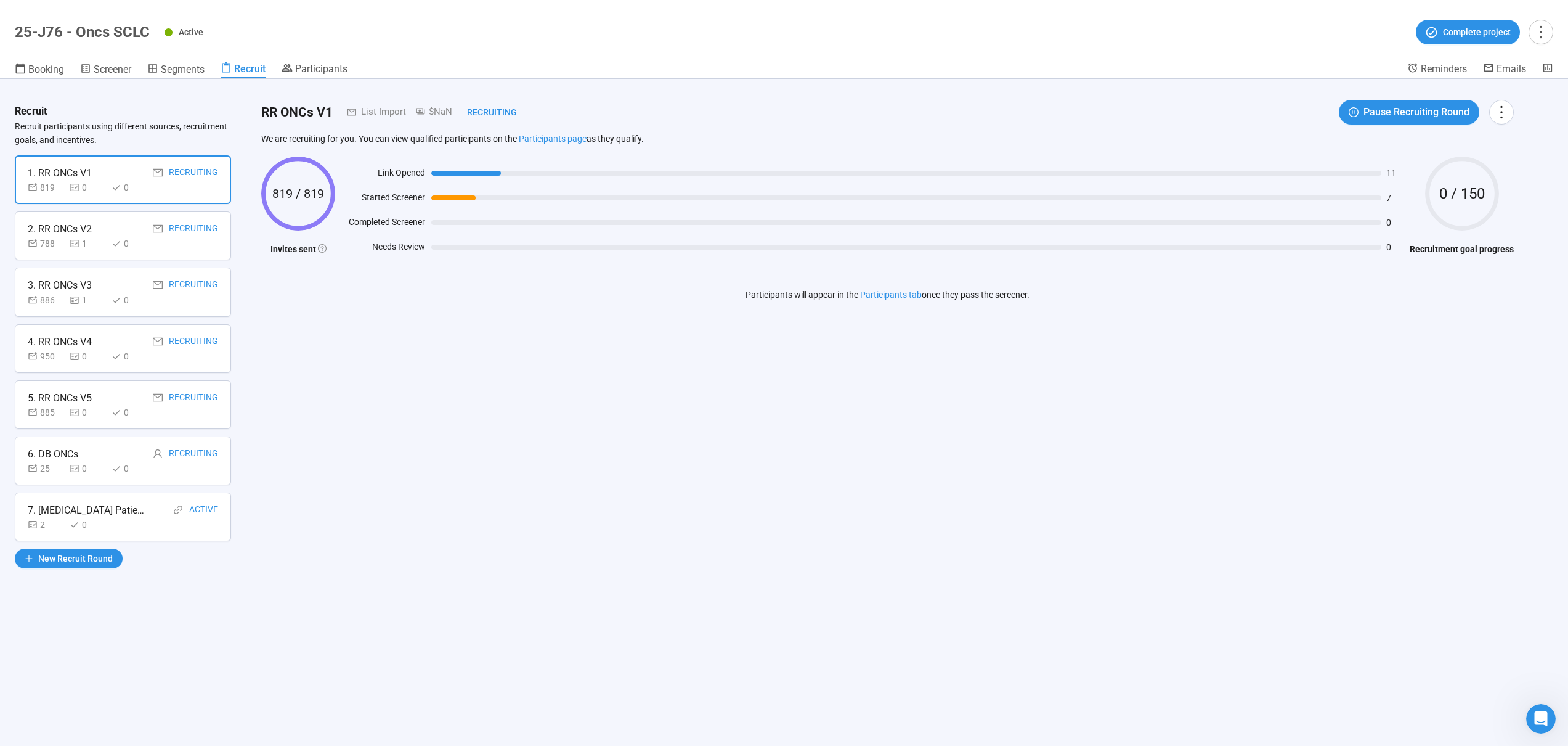
click at [198, 245] on div "788 1 0" at bounding box center [123, 244] width 191 height 13
click at [191, 305] on div "886 1 0" at bounding box center [123, 300] width 191 height 13
click at [182, 342] on div "Recruiting" at bounding box center [194, 342] width 49 height 15
click at [134, 388] on div "5. RR ONCs V5 Recruiting 885 0 0" at bounding box center [123, 405] width 216 height 49
click at [171, 463] on div "25 0 0" at bounding box center [123, 468] width 191 height 13
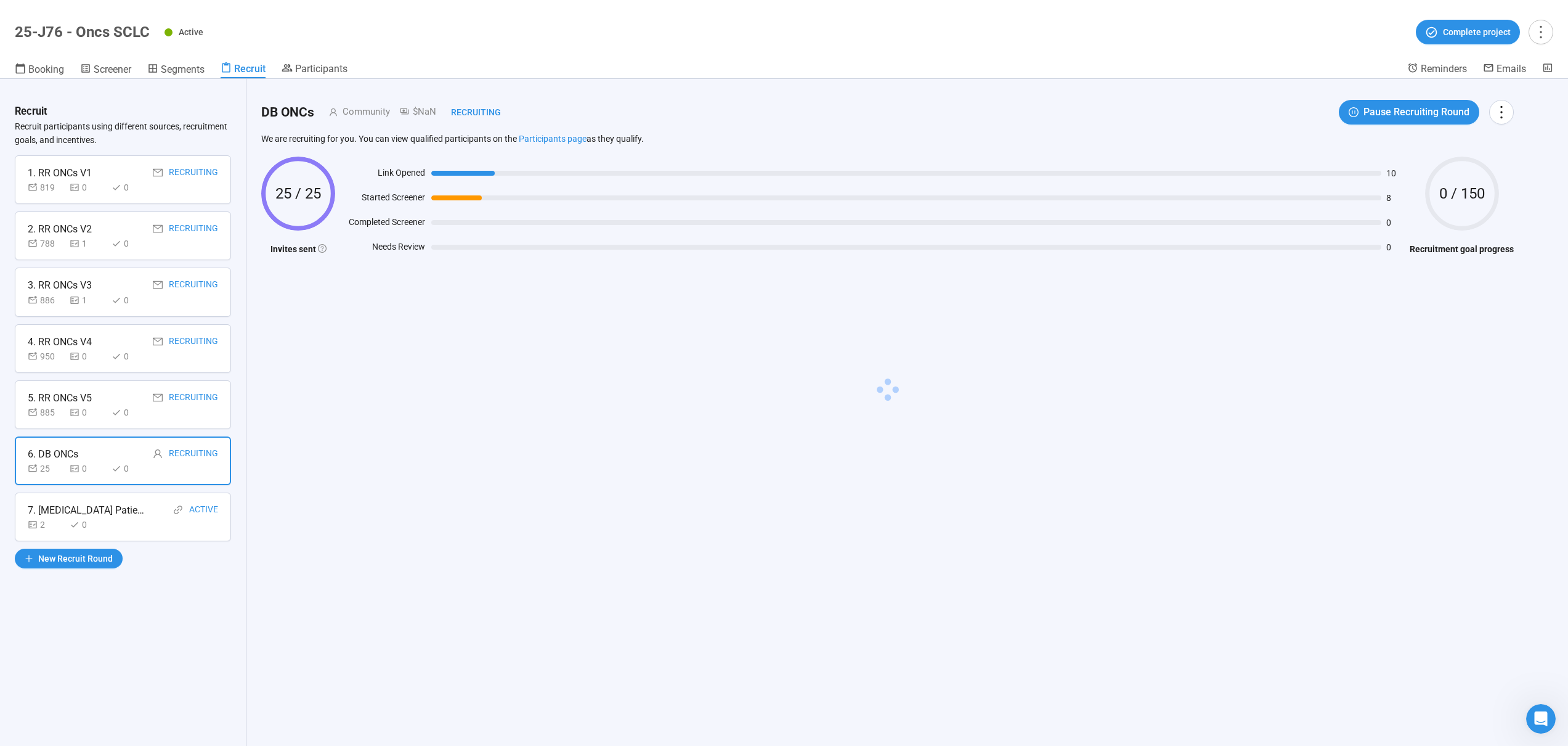
click at [169, 521] on div "2 0" at bounding box center [123, 524] width 191 height 13
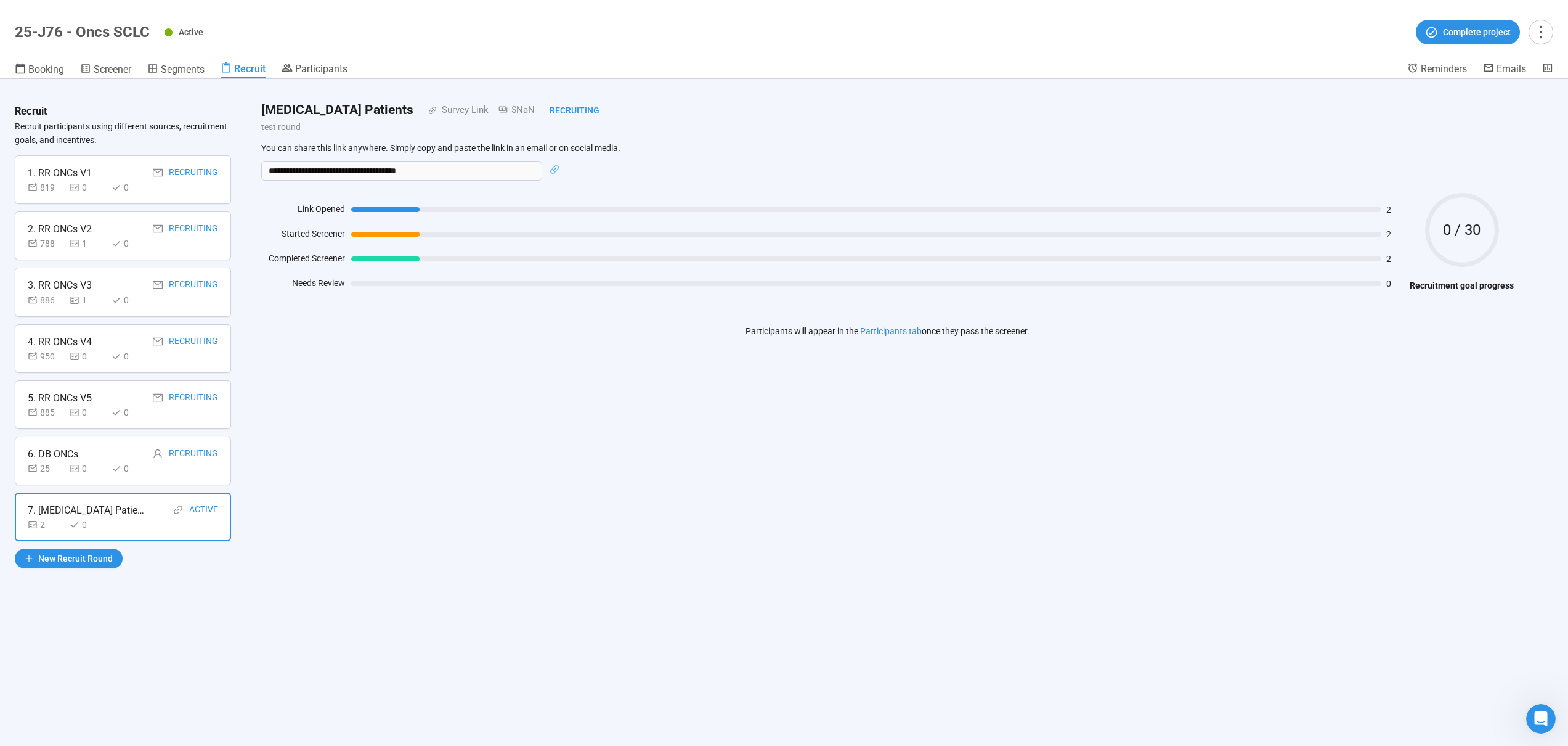
click at [179, 461] on div "Recruiting" at bounding box center [194, 454] width 49 height 15
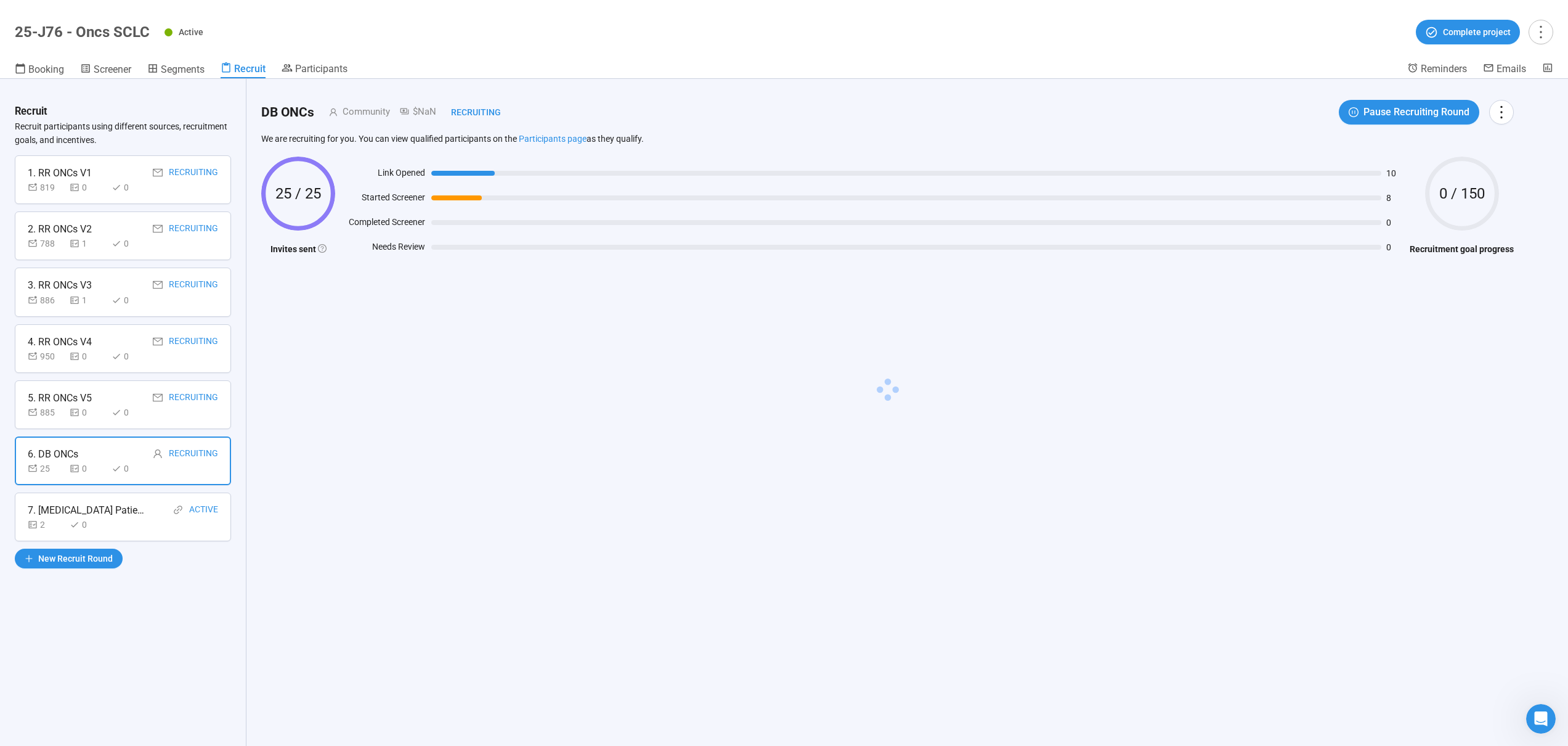
click at [165, 398] on div "Recruiting" at bounding box center [182, 398] width 72 height 15
click at [152, 338] on div "Recruiting" at bounding box center [182, 342] width 72 height 15
click at [166, 243] on div "788 1 0" at bounding box center [123, 244] width 191 height 13
click at [159, 184] on div "819 0 0" at bounding box center [123, 187] width 191 height 13
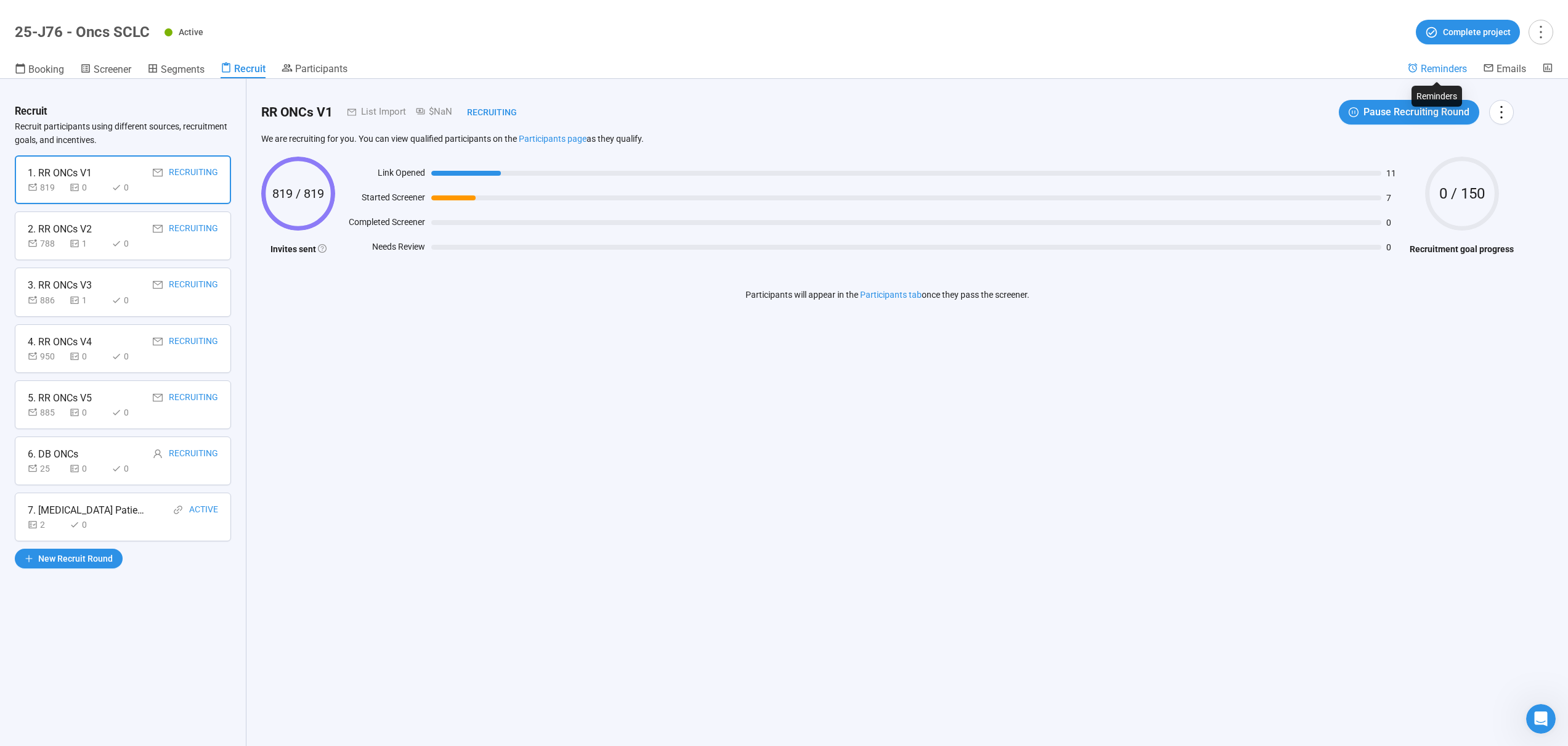
click at [1426, 73] on span "Reminders" at bounding box center [1443, 69] width 46 height 11
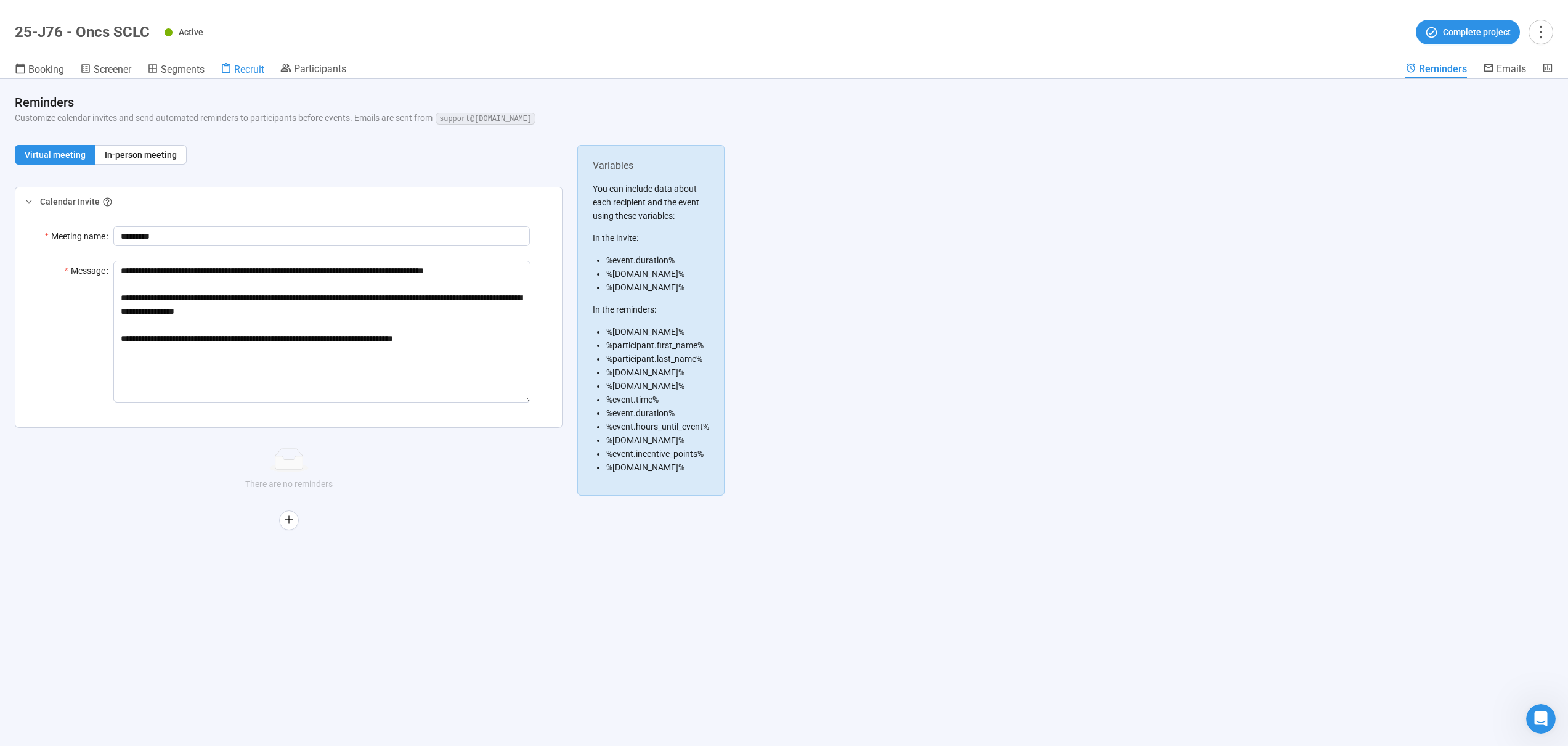
click at [248, 68] on span "Recruit" at bounding box center [249, 69] width 30 height 11
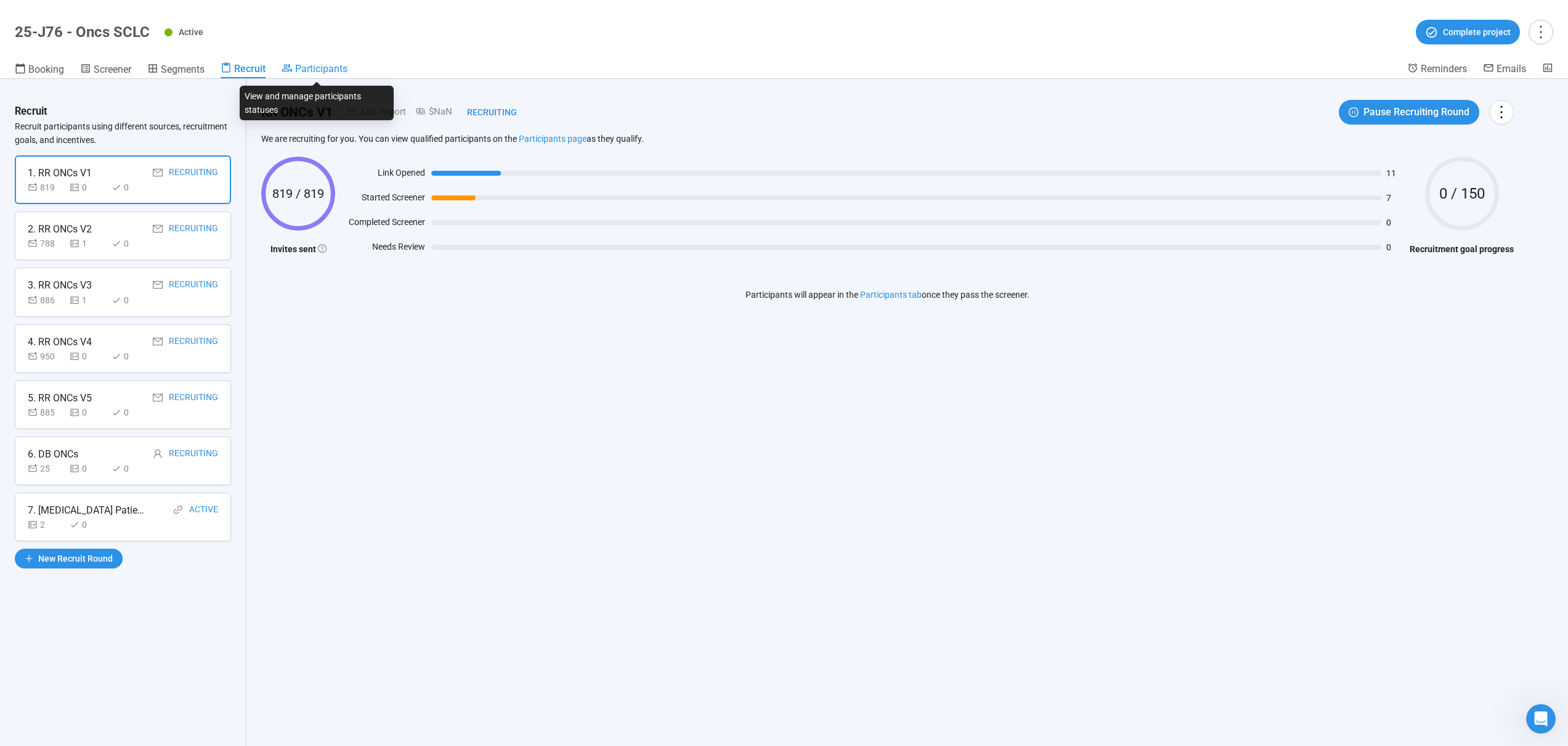
click at [308, 67] on span "Participants" at bounding box center [321, 69] width 52 height 11
